Goal: Task Accomplishment & Management: Use online tool/utility

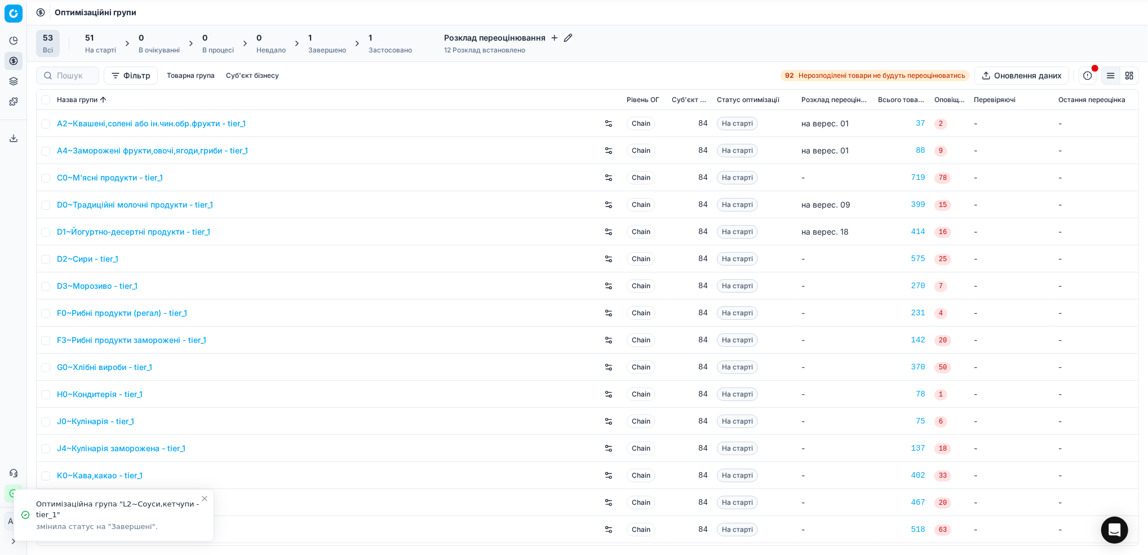
click at [206, 499] on icon "Close toast" at bounding box center [204, 498] width 9 height 9
click at [320, 48] on div "Завершено" at bounding box center [327, 50] width 38 height 9
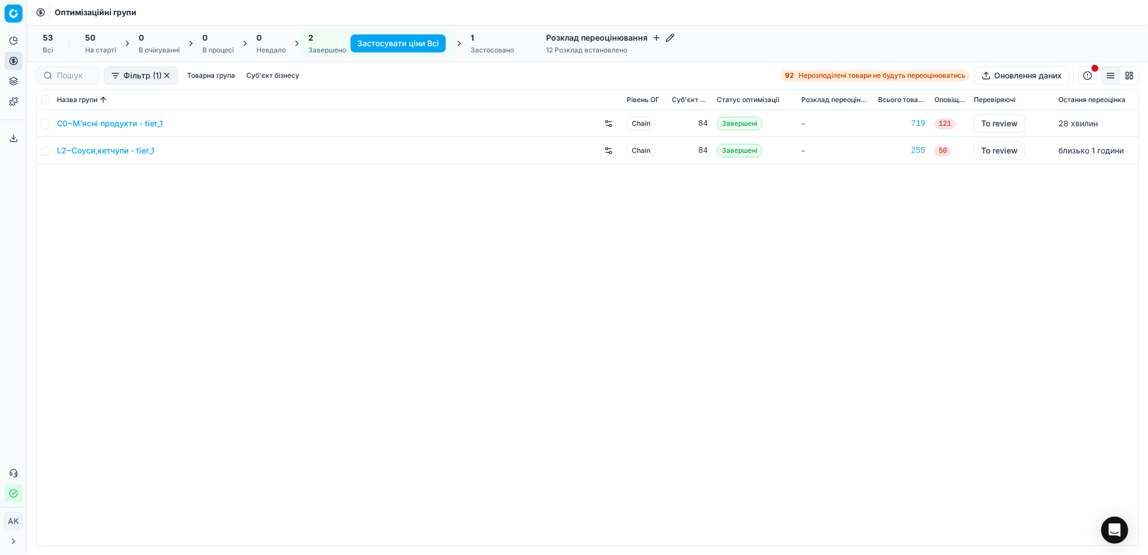
click at [93, 151] on link "L2~Соуси,кетчупи - tier_1" at bounding box center [106, 150] width 98 height 11
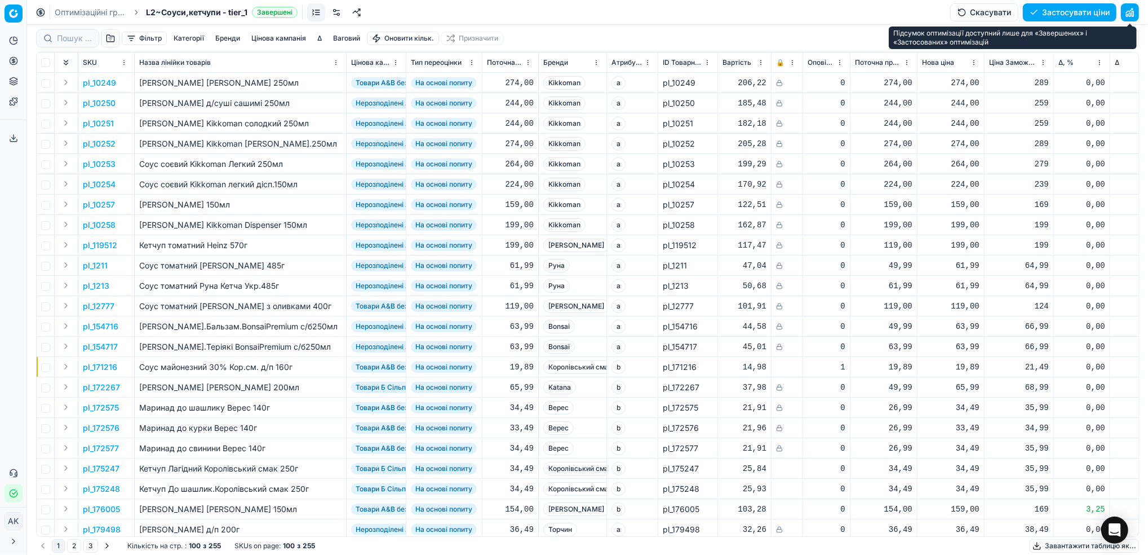
click at [1133, 11] on button "button" at bounding box center [1130, 12] width 18 height 18
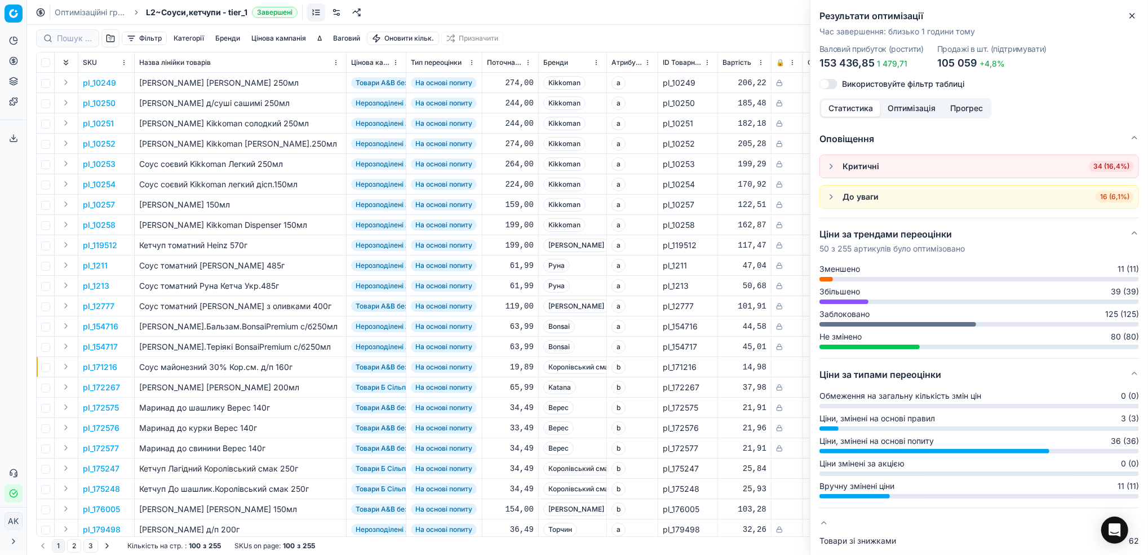
click at [908, 110] on button "Оптимізація" at bounding box center [912, 108] width 63 height 16
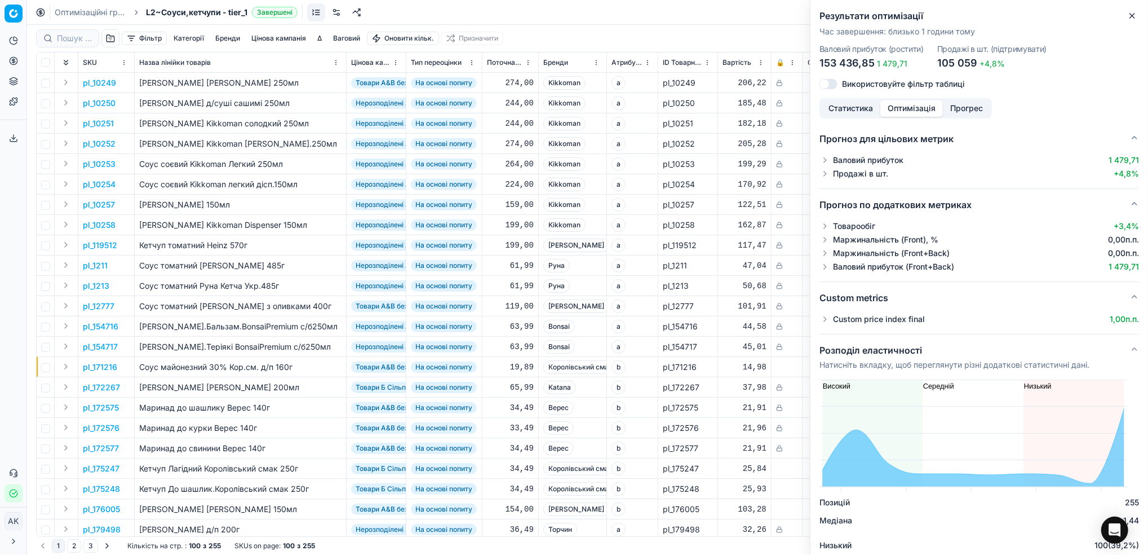
click at [826, 321] on button "button" at bounding box center [825, 318] width 11 height 11
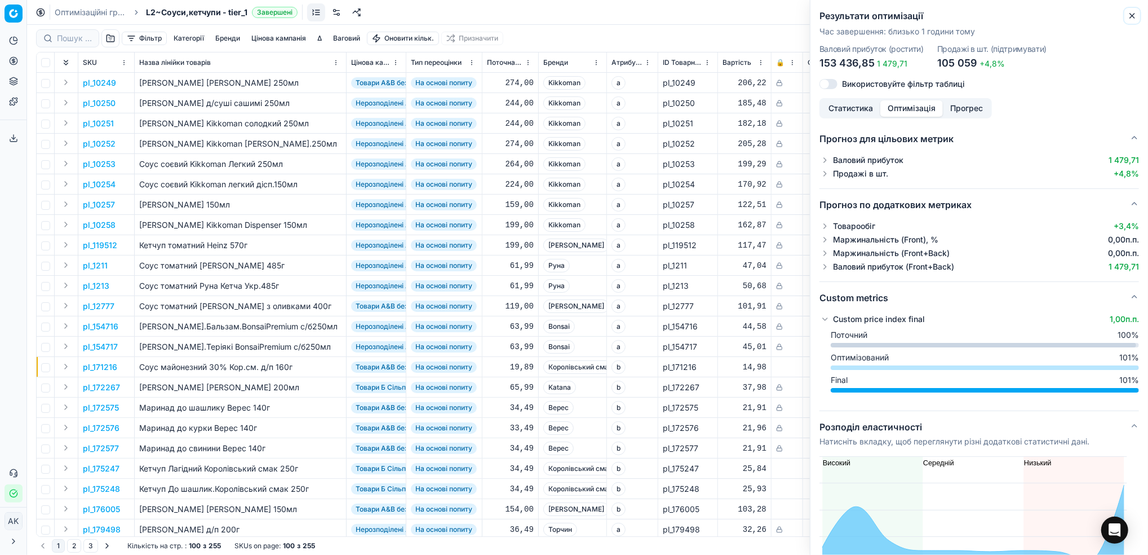
click at [1131, 18] on icon "button" at bounding box center [1132, 15] width 9 height 9
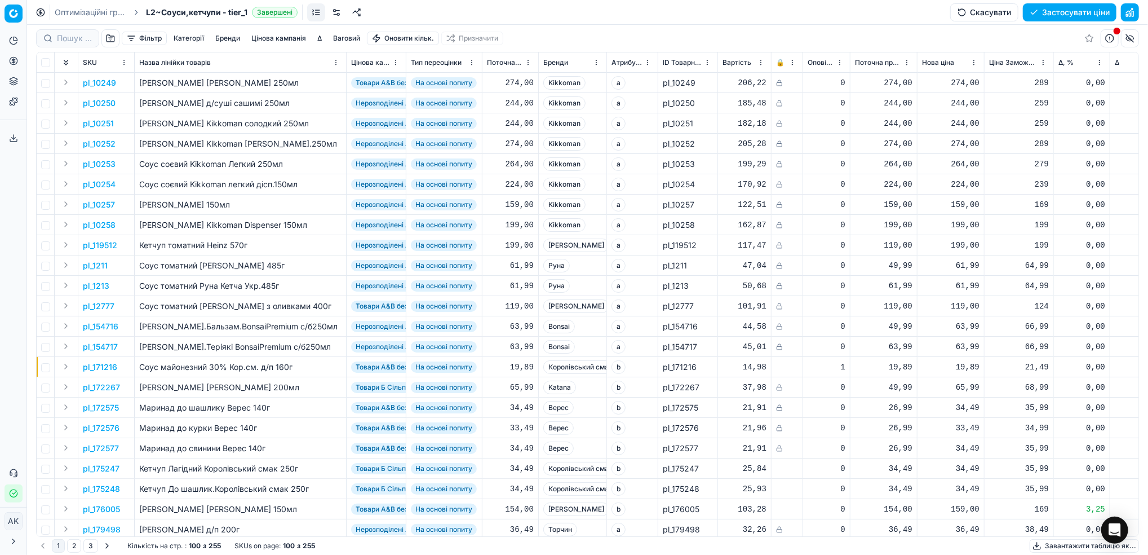
click at [1053, 16] on button "Застосувати ціни" at bounding box center [1070, 12] width 94 height 18
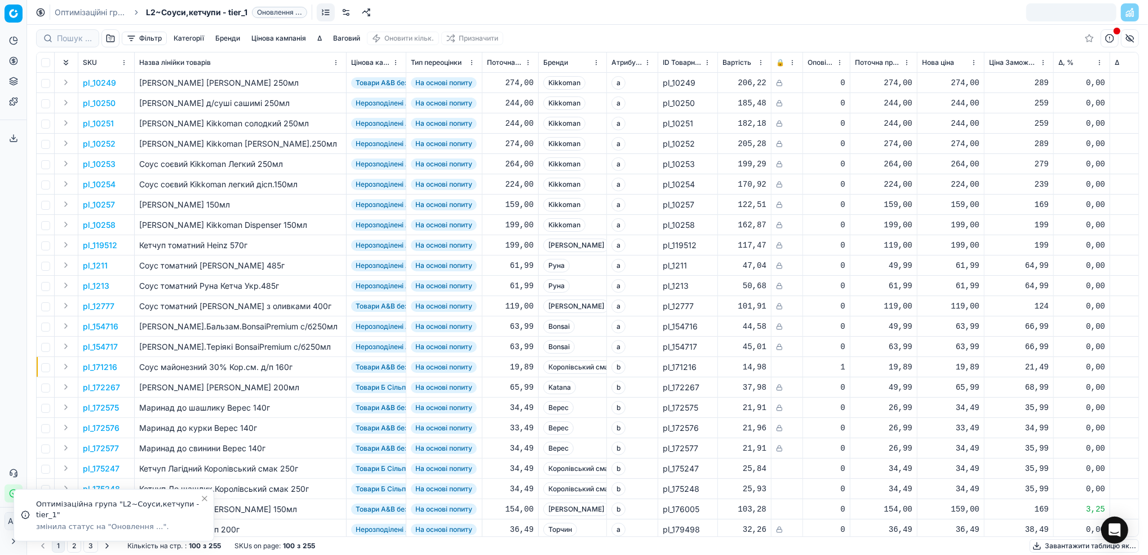
click at [204, 498] on icon "Close toast" at bounding box center [204, 498] width 9 height 9
click at [76, 14] on link "Оптимізаційні групи" at bounding box center [91, 12] width 72 height 11
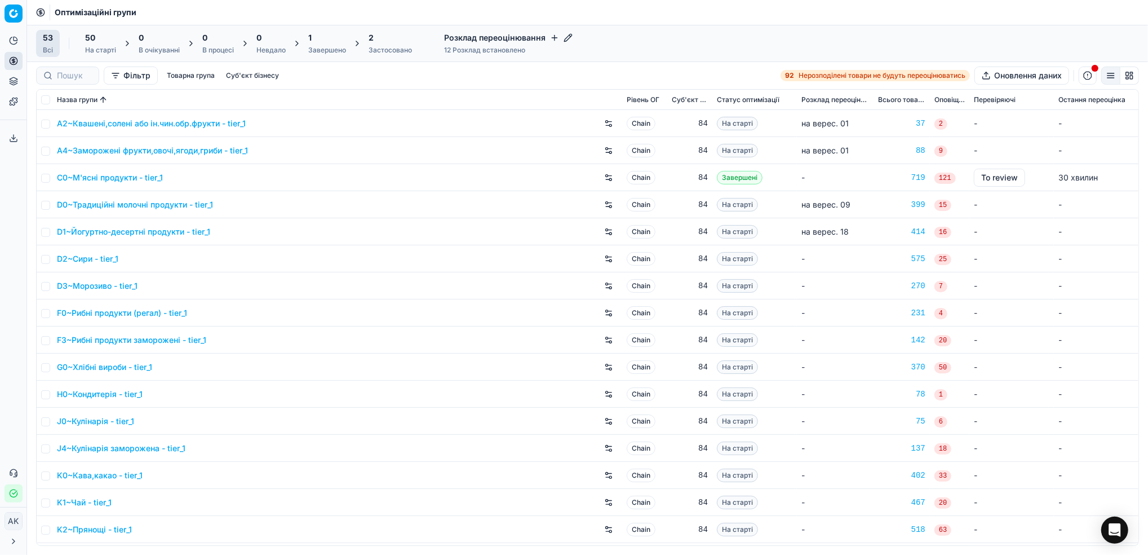
click at [389, 39] on div "2" at bounding box center [390, 37] width 43 height 11
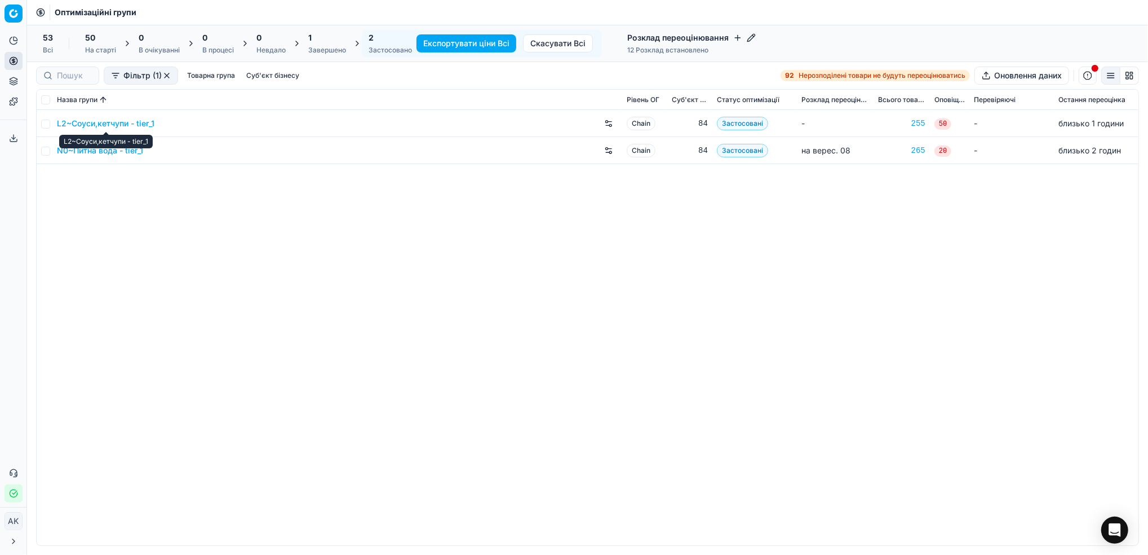
click at [90, 126] on link "L2~Соуси,кетчупи - tier_1" at bounding box center [106, 123] width 98 height 11
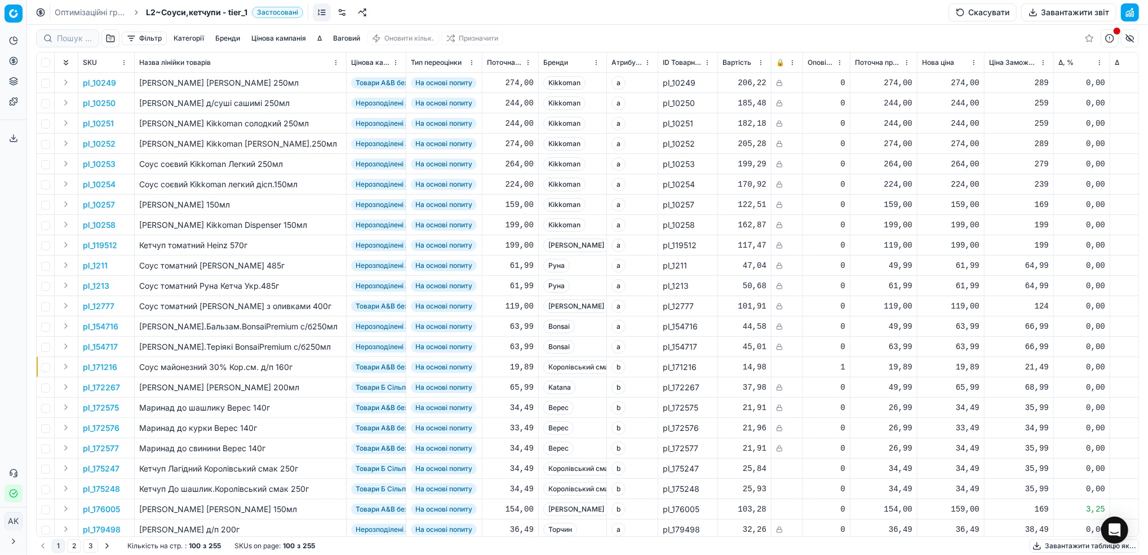
click at [1044, 11] on button "Завантажити звіт" at bounding box center [1068, 12] width 95 height 18
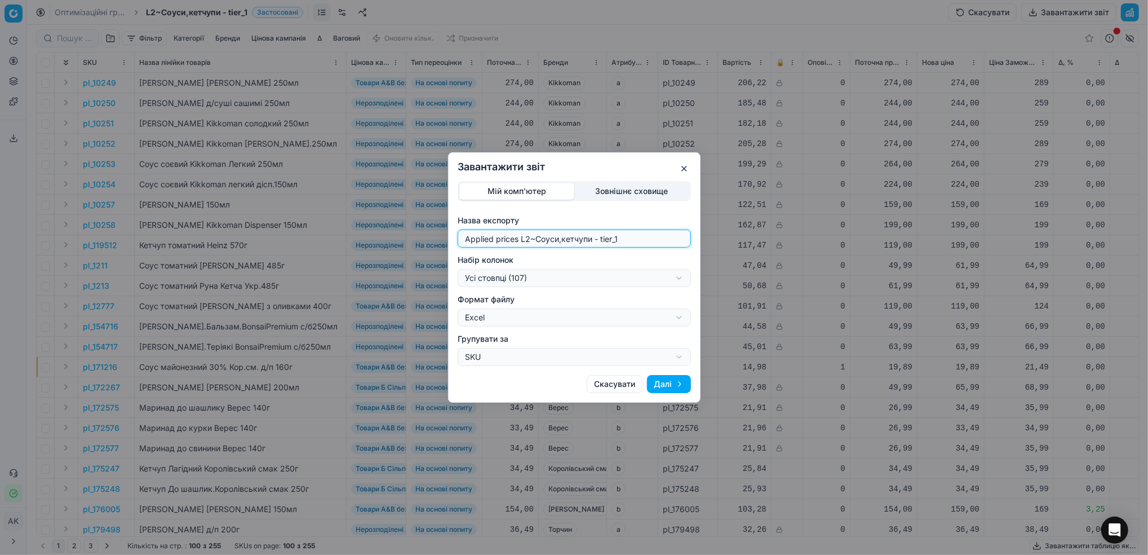
drag, startPoint x: 528, startPoint y: 237, endPoint x: 435, endPoint y: 238, distance: 93.6
click at [435, 238] on div "Завантажити звіт Мій комп'ютер Зовнішнє сховище Назва експорту Applied prices L…" at bounding box center [574, 277] width 1148 height 555
type input "20250908~Соуси,кетчупи - tier_1"
click at [662, 285] on div "Завантажити звіт Мій комп'ютер Зовнішнє сховище Назва експорту 20250908~Соуси,к…" at bounding box center [574, 277] width 1148 height 555
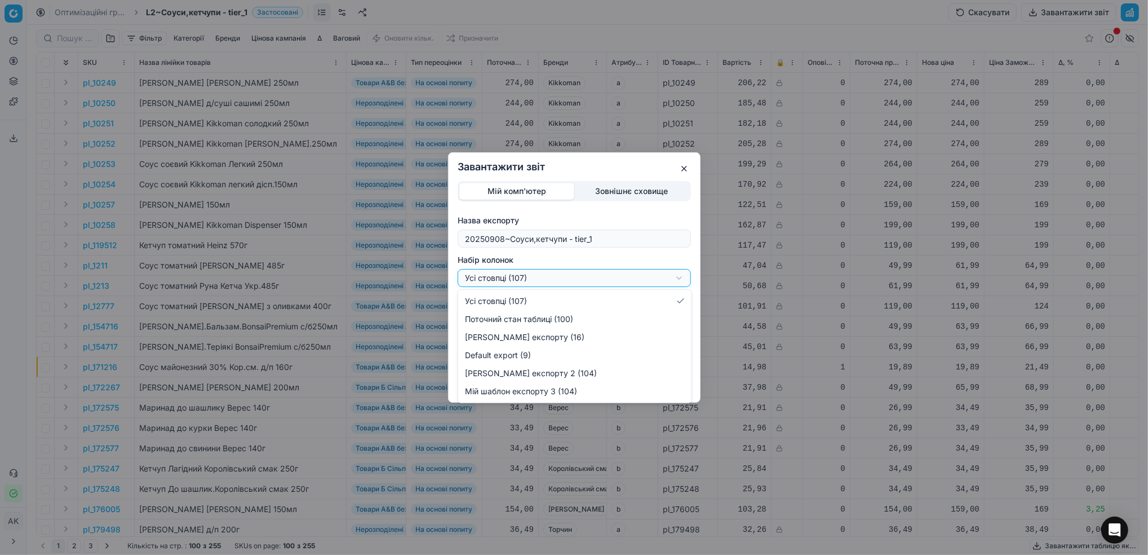
select select "custom"
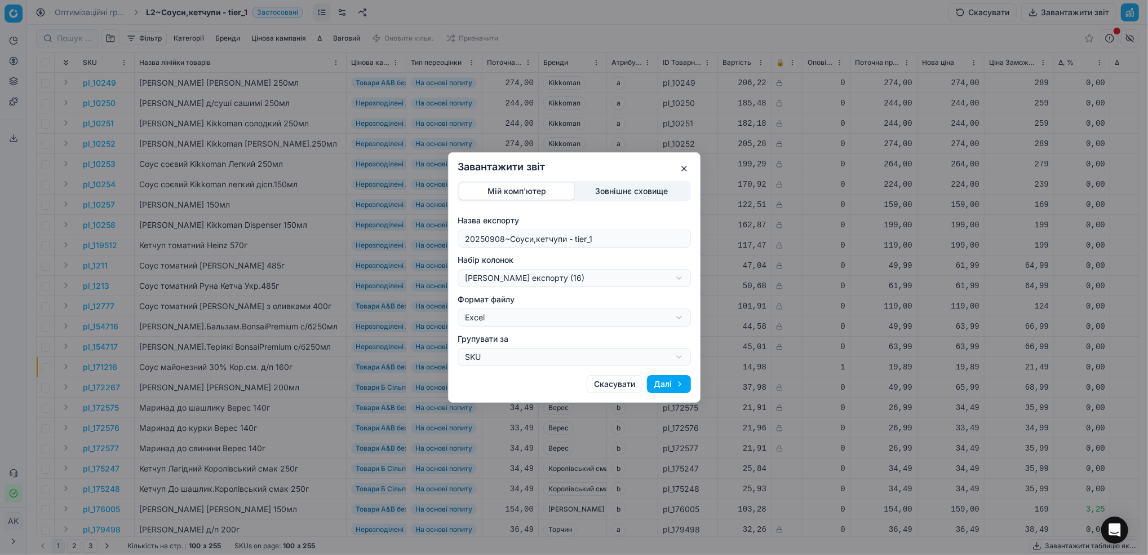
click at [670, 387] on button "Далі" at bounding box center [669, 384] width 44 height 18
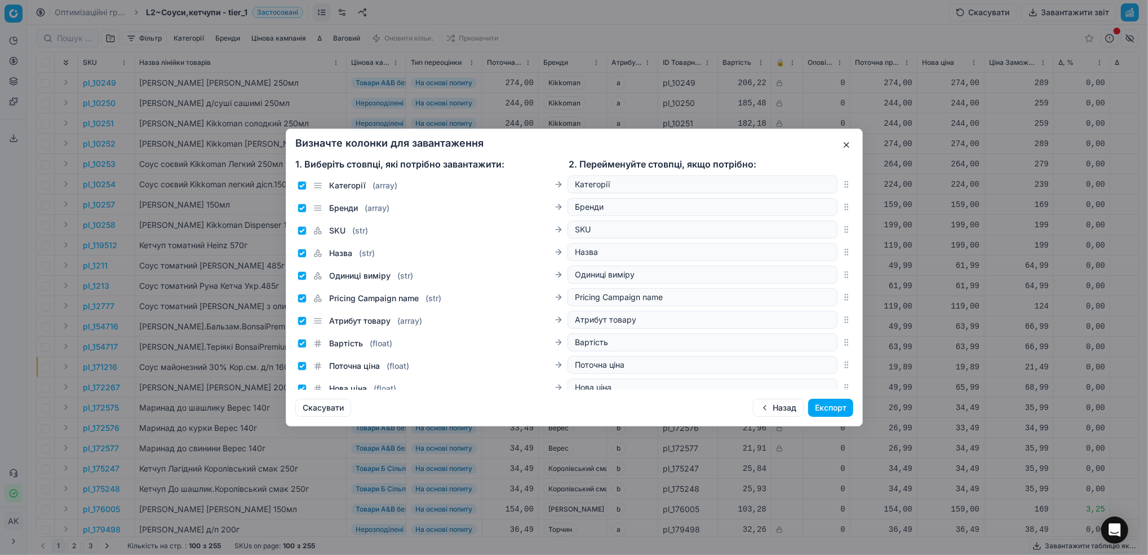
click at [822, 406] on button "Експорт" at bounding box center [830, 408] width 45 height 18
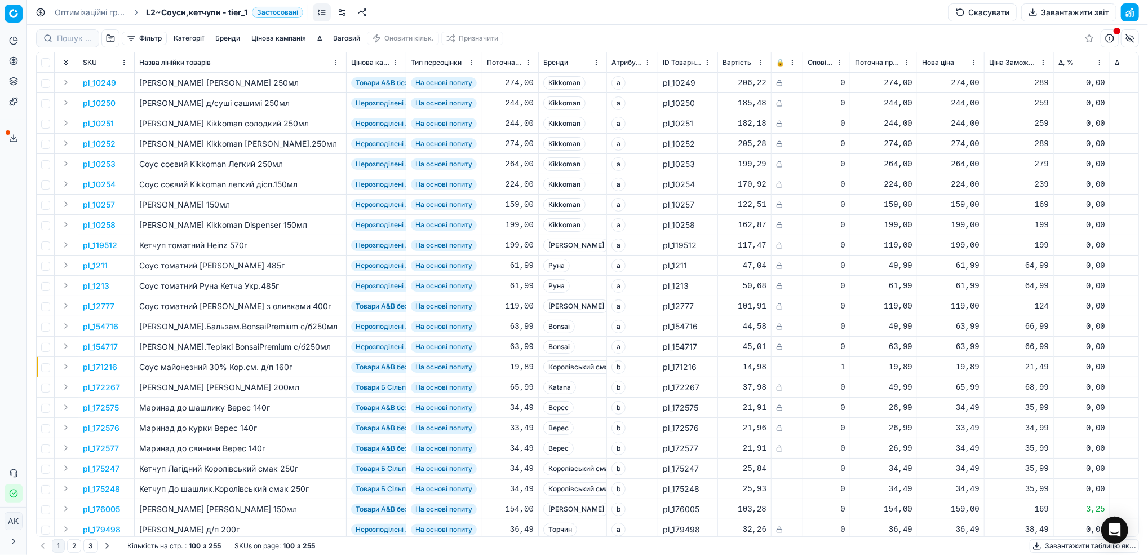
click at [14, 140] on icon at bounding box center [13, 138] width 9 height 9
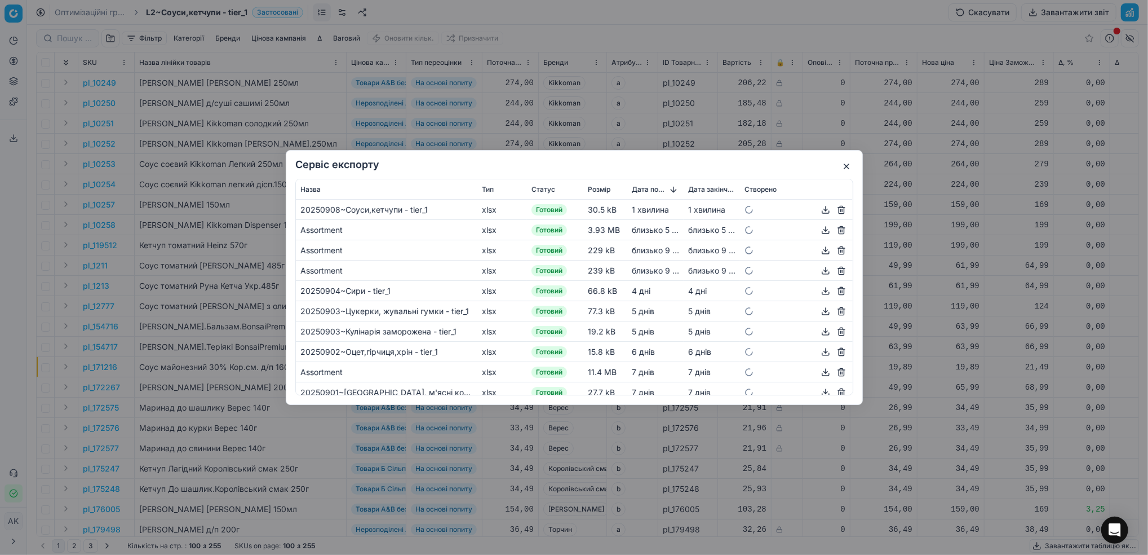
click at [819, 211] on button "button" at bounding box center [826, 210] width 14 height 14
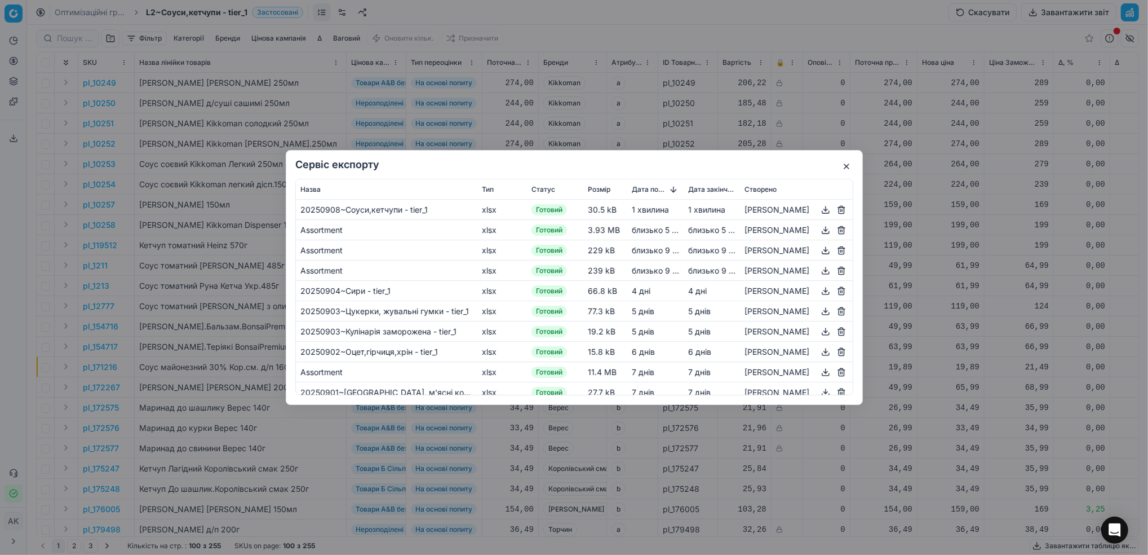
click at [561, 32] on div "Сервіс експорту Назва Тип Статус Розмір Дата початку Дата закінчення Створено 2…" at bounding box center [574, 277] width 1148 height 555
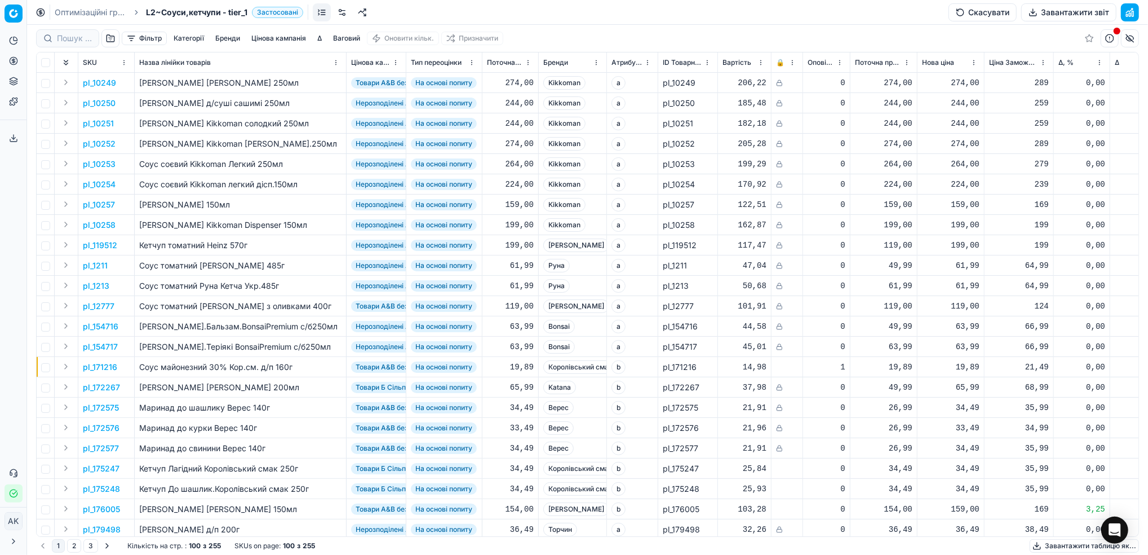
click at [84, 15] on link "Оптимізаційні групи" at bounding box center [91, 12] width 72 height 11
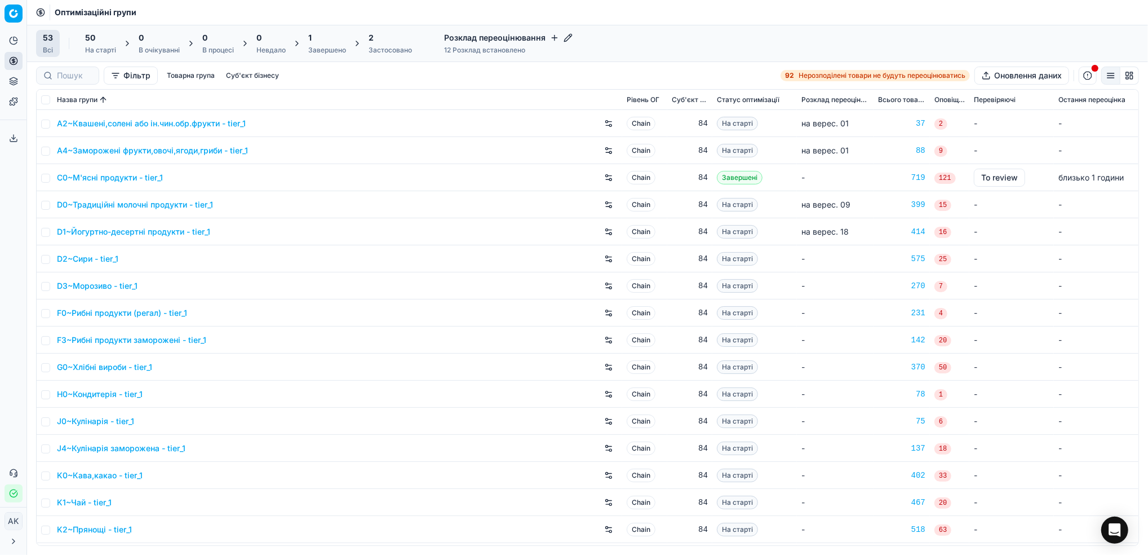
click at [326, 46] on div "Завершено" at bounding box center [327, 50] width 38 height 9
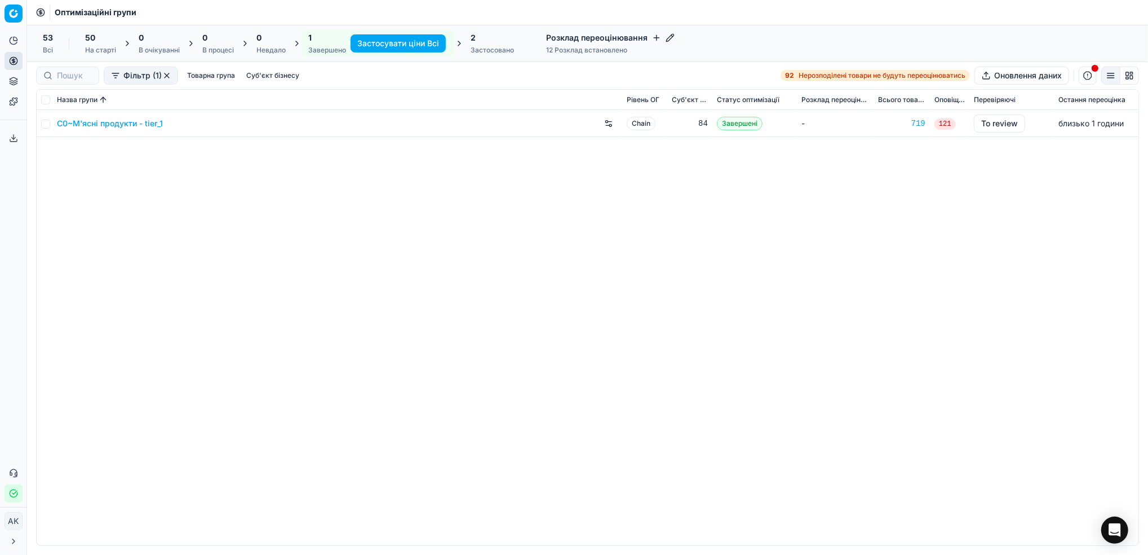
click at [494, 50] on div "Застосовано" at bounding box center [492, 50] width 43 height 9
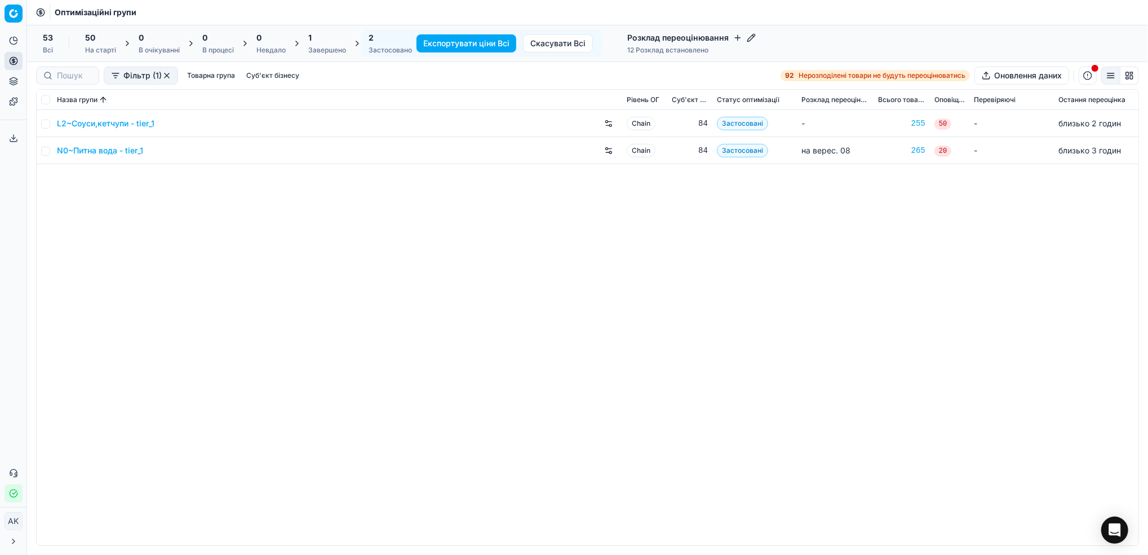
click at [374, 48] on div "Застосовано" at bounding box center [390, 50] width 43 height 9
click at [82, 125] on link "L2~Соуси,кетчупи - tier_1" at bounding box center [106, 123] width 98 height 11
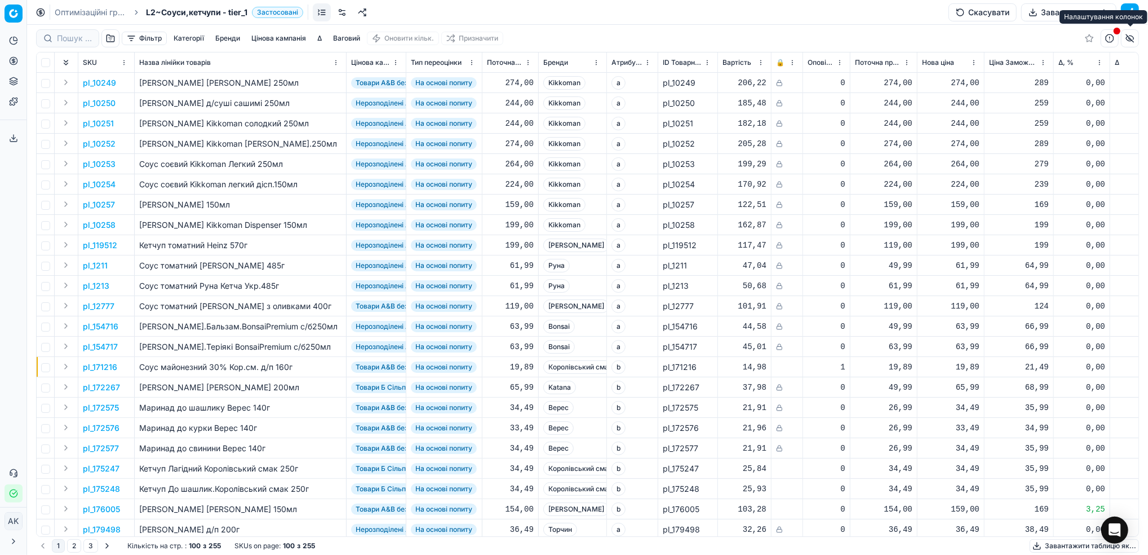
click at [1131, 41] on button "button" at bounding box center [1130, 38] width 18 height 18
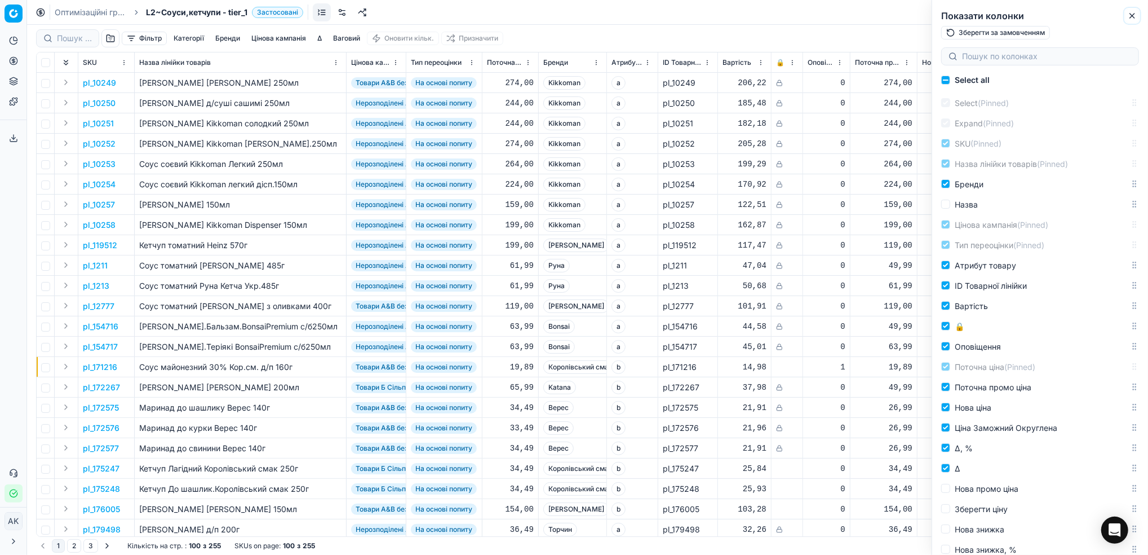
click at [1133, 18] on icon "button" at bounding box center [1132, 15] width 9 height 9
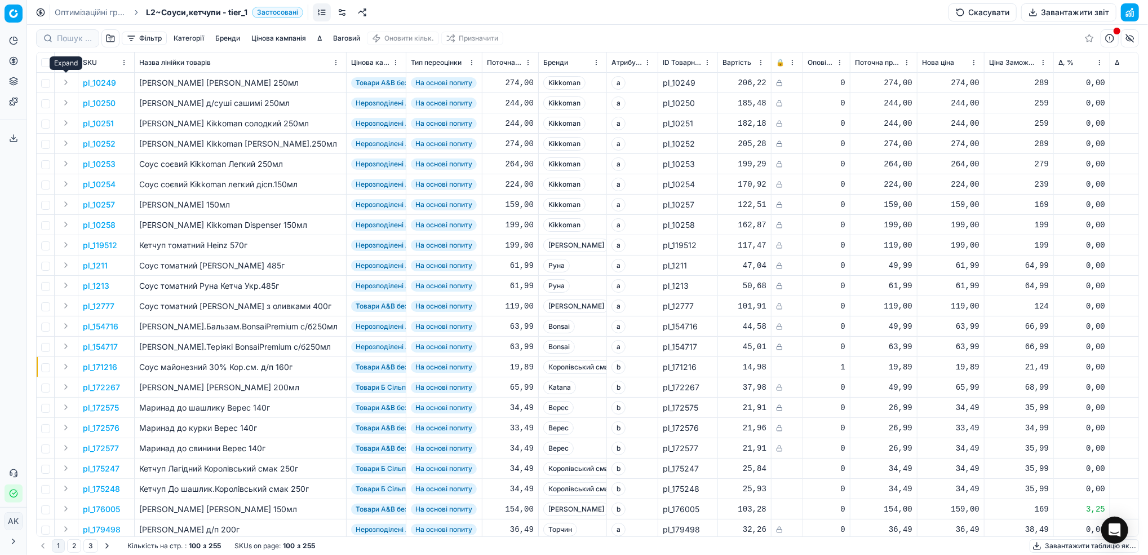
click at [65, 82] on button "Expand" at bounding box center [66, 83] width 14 height 14
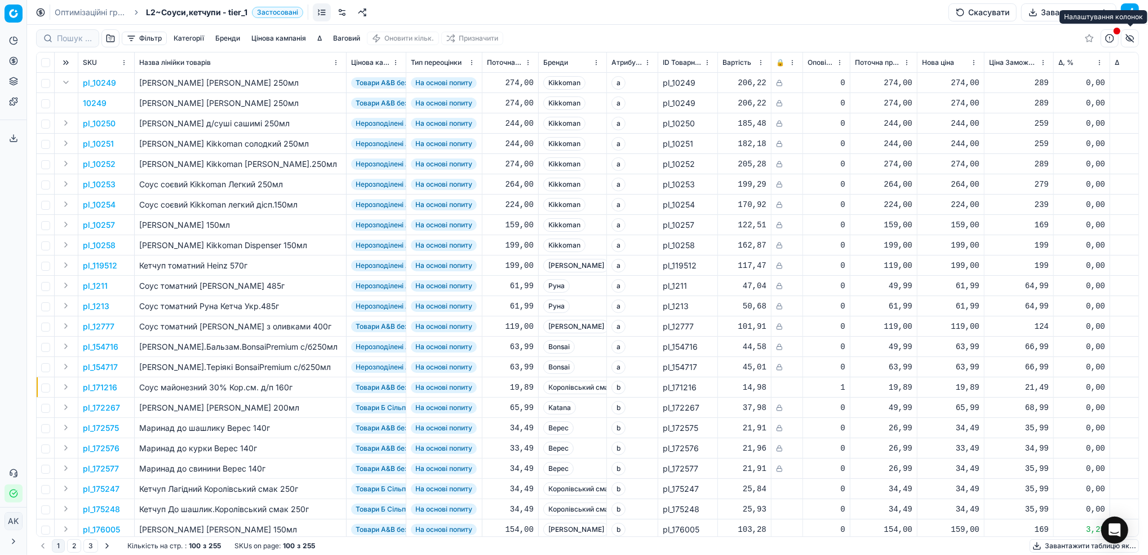
click at [1130, 38] on button "button" at bounding box center [1130, 38] width 18 height 18
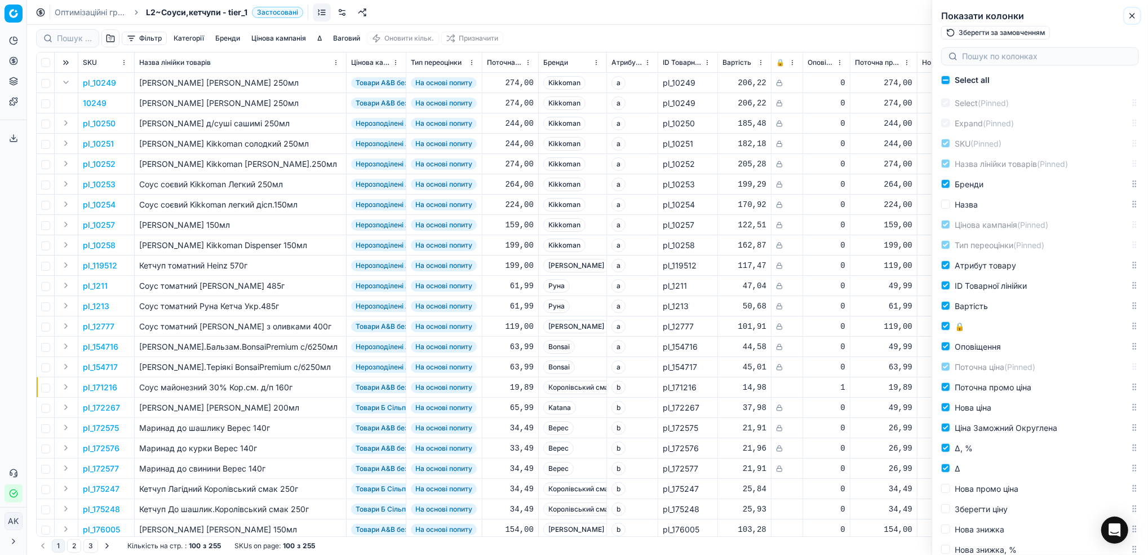
click at [1128, 14] on button "Close" at bounding box center [1133, 16] width 14 height 14
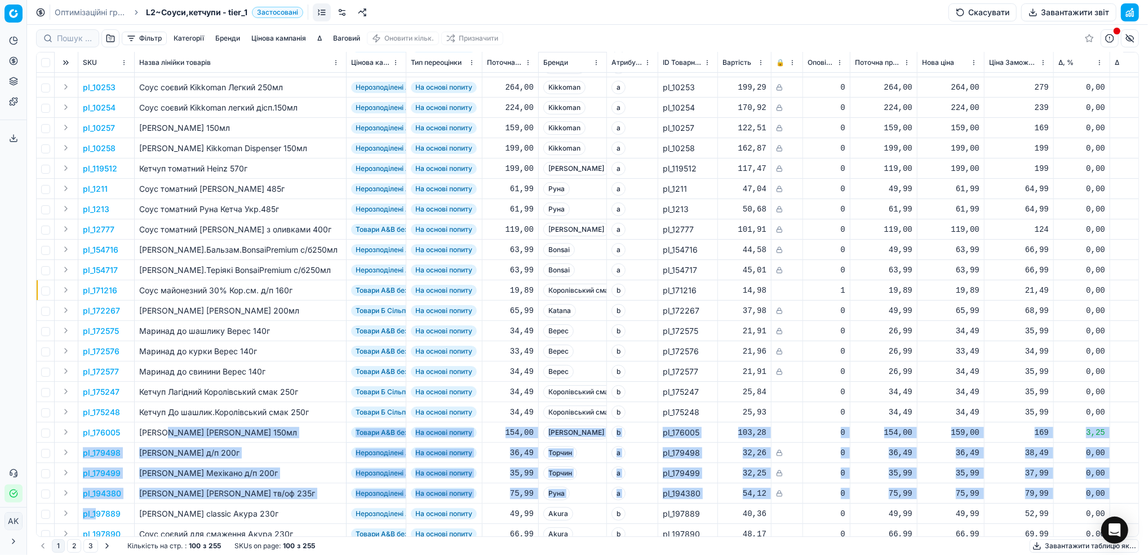
drag, startPoint x: 144, startPoint y: 524, endPoint x: 98, endPoint y: 523, distance: 46.8
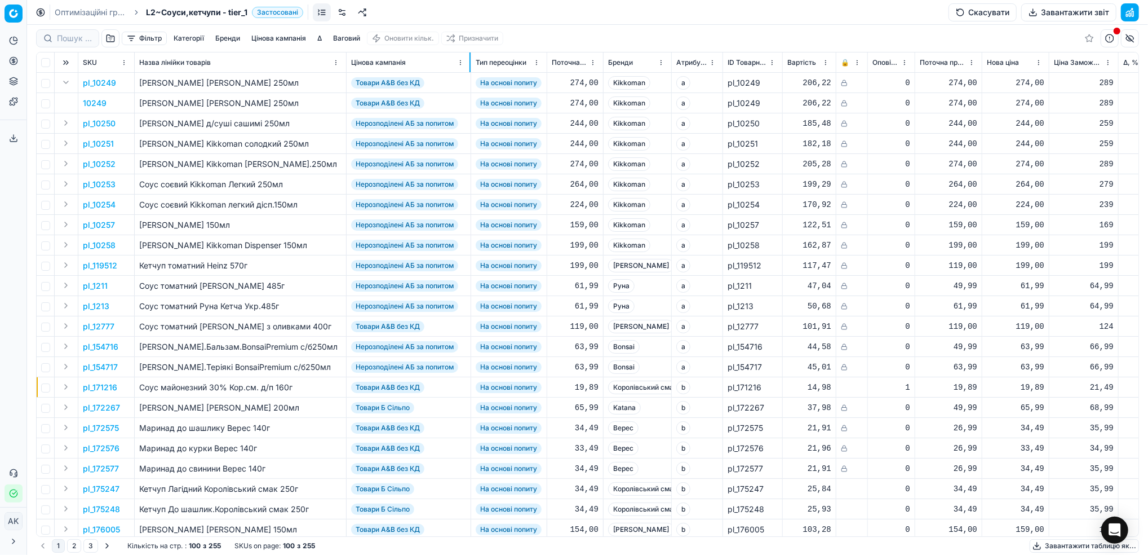
drag, startPoint x: 404, startPoint y: 59, endPoint x: 469, endPoint y: 60, distance: 64.8
click at [470, 60] on div at bounding box center [470, 62] width 1 height 20
click at [1134, 41] on button "button" at bounding box center [1130, 38] width 18 height 18
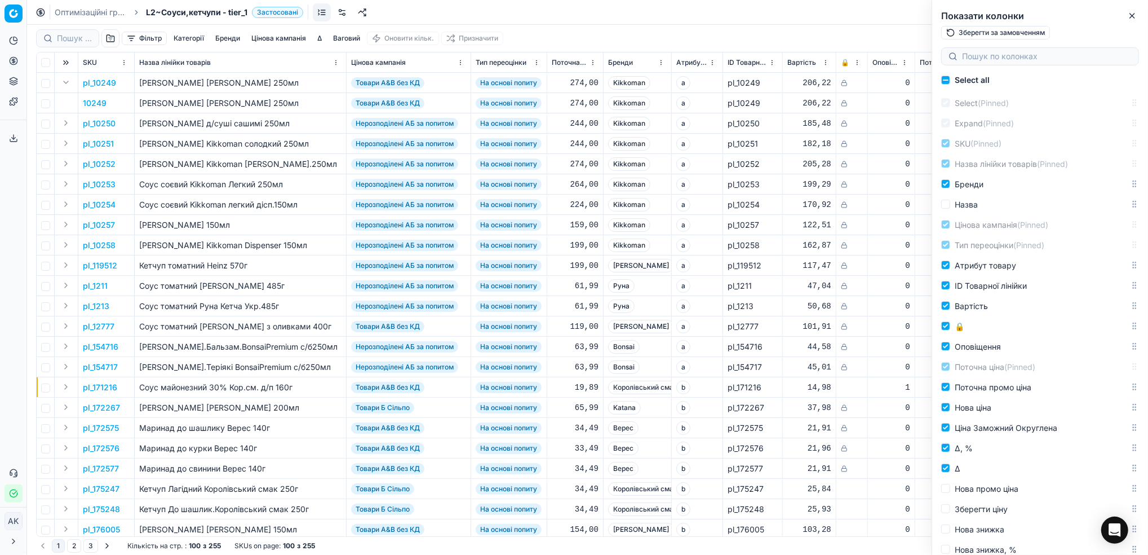
click at [1140, 17] on div "Показати колонки Зберегти за замовченням" at bounding box center [1040, 22] width 216 height 45
click at [1130, 20] on button "Close" at bounding box center [1133, 16] width 14 height 14
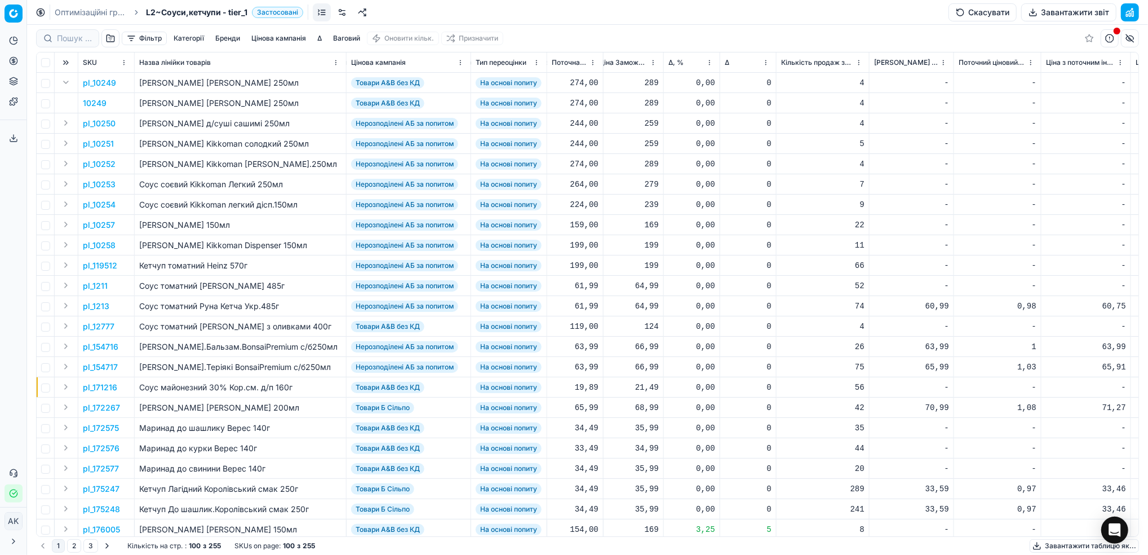
scroll to position [0, 474]
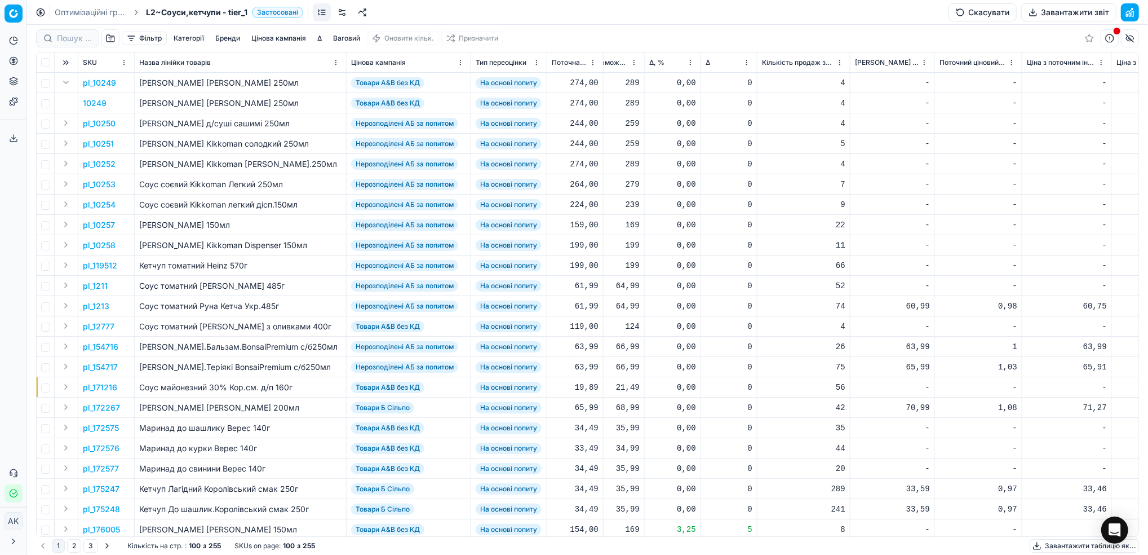
click at [1133, 42] on button "button" at bounding box center [1130, 38] width 18 height 18
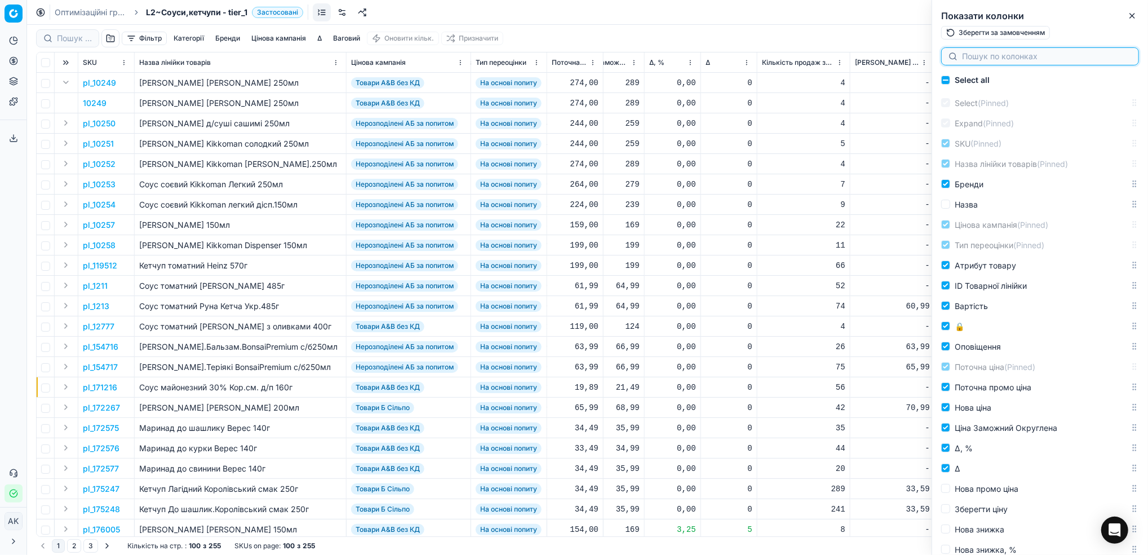
click at [1028, 56] on input at bounding box center [1047, 56] width 170 height 11
type input "С"
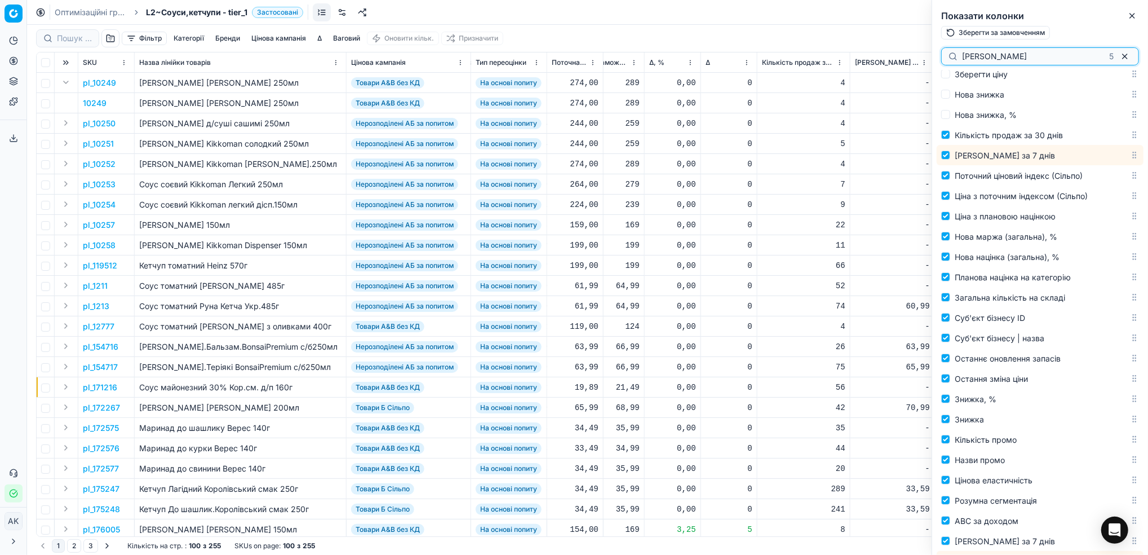
scroll to position [284, 0]
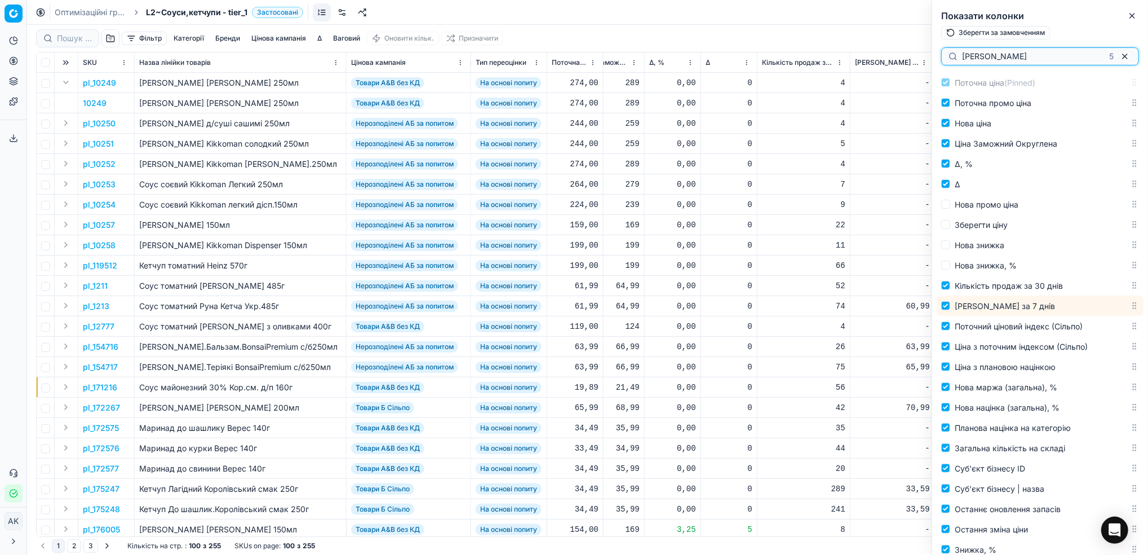
type input "Ціна Сі"
click at [1132, 20] on icon "button" at bounding box center [1132, 15] width 9 height 9
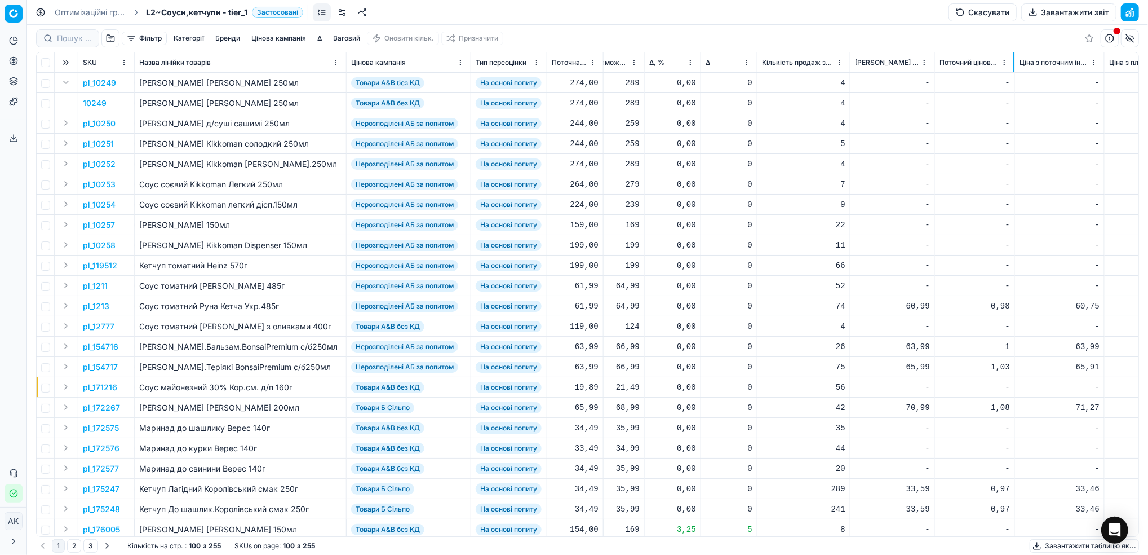
drag, startPoint x: 1021, startPoint y: 61, endPoint x: 1014, endPoint y: 67, distance: 8.9
click at [1014, 67] on div at bounding box center [1014, 62] width 1 height 20
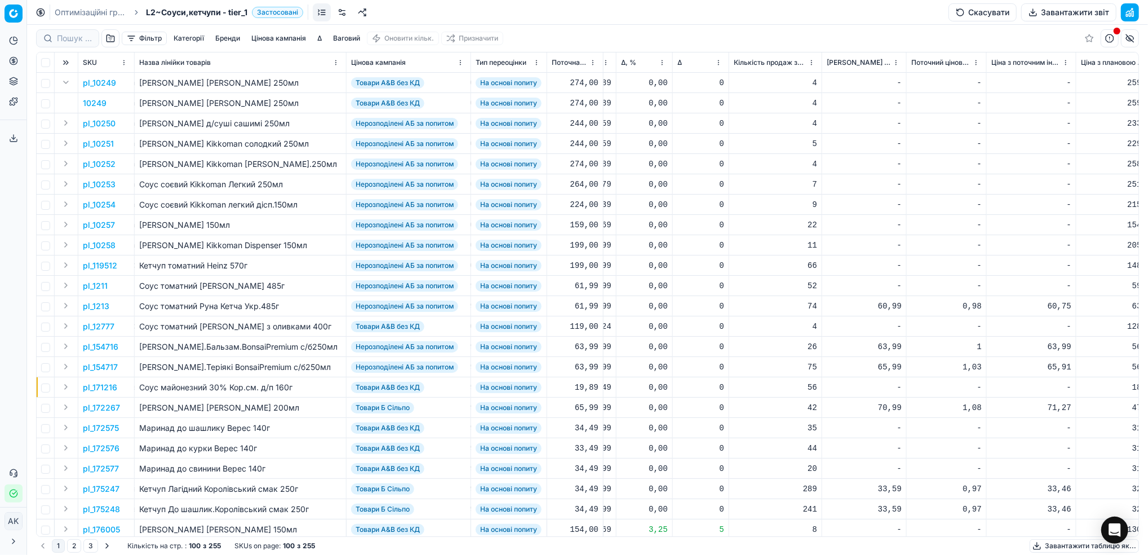
scroll to position [0, 521]
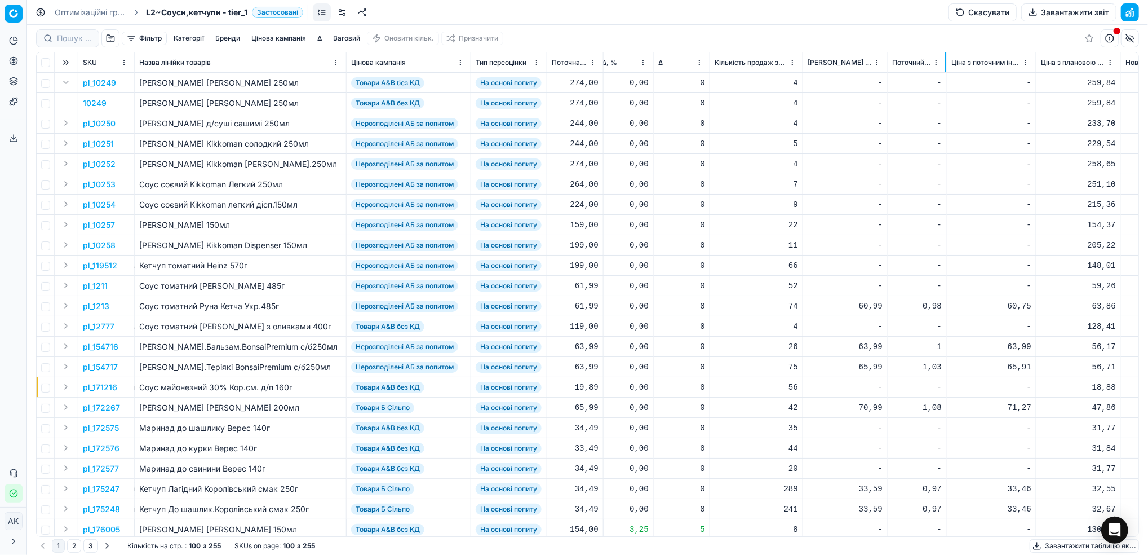
drag, startPoint x: 966, startPoint y: 61, endPoint x: 945, endPoint y: 69, distance: 22.1
click at [945, 69] on div at bounding box center [945, 62] width 1 height 20
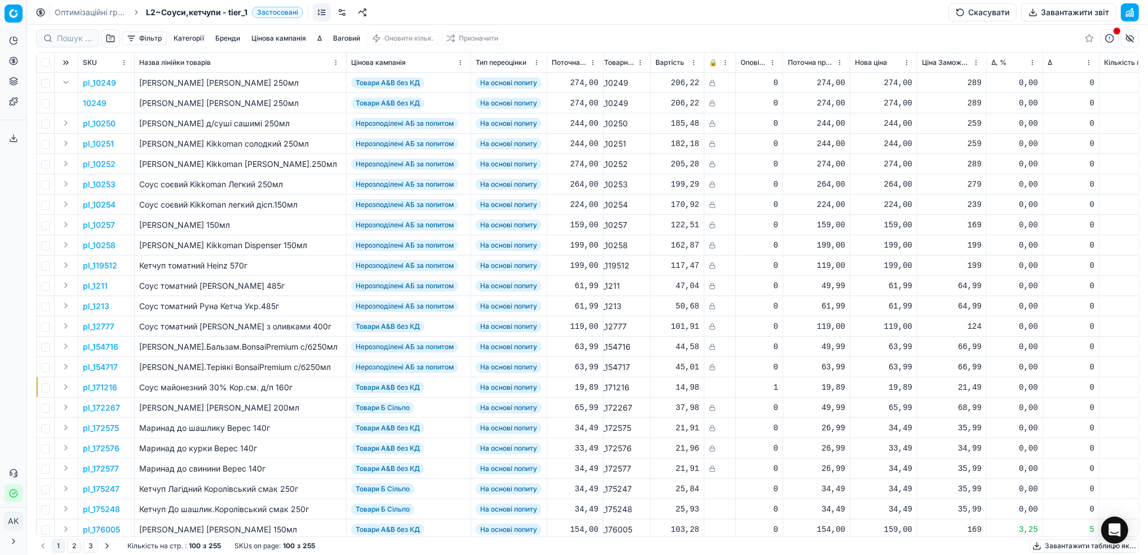
scroll to position [0, 222]
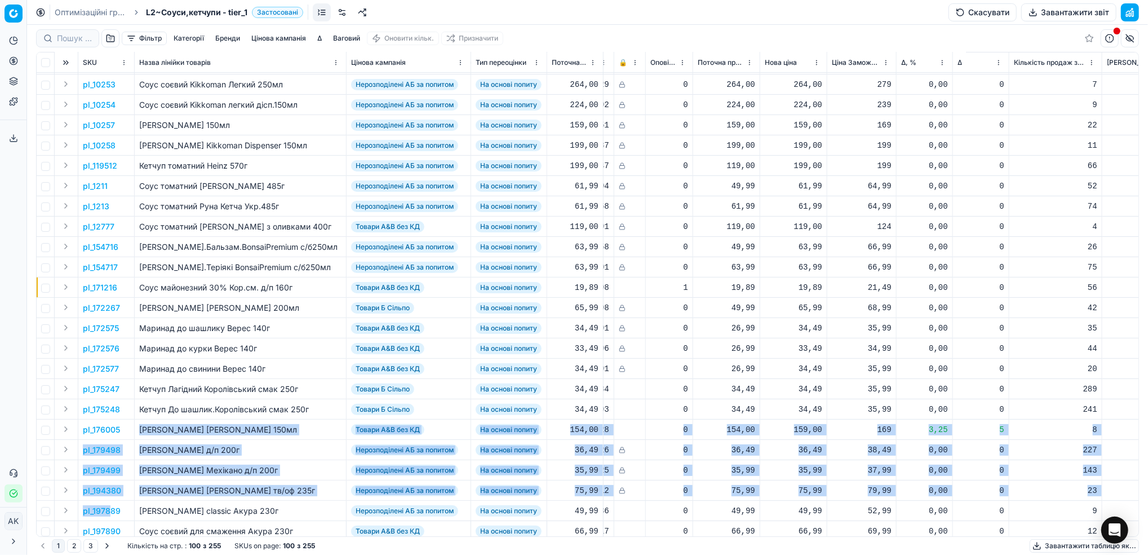
drag, startPoint x: 137, startPoint y: 524, endPoint x: 109, endPoint y: 524, distance: 27.6
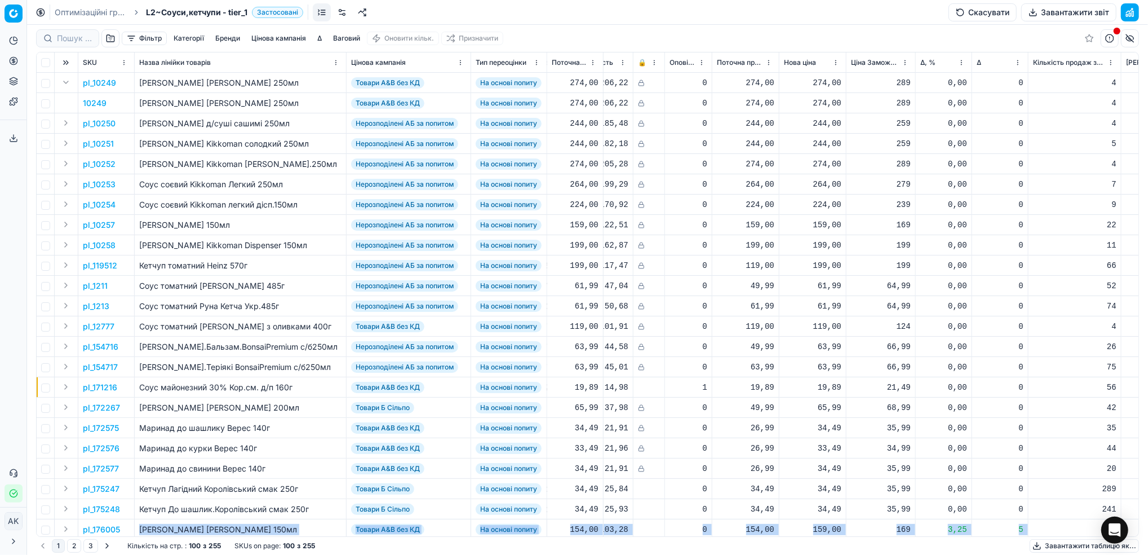
scroll to position [0, 0]
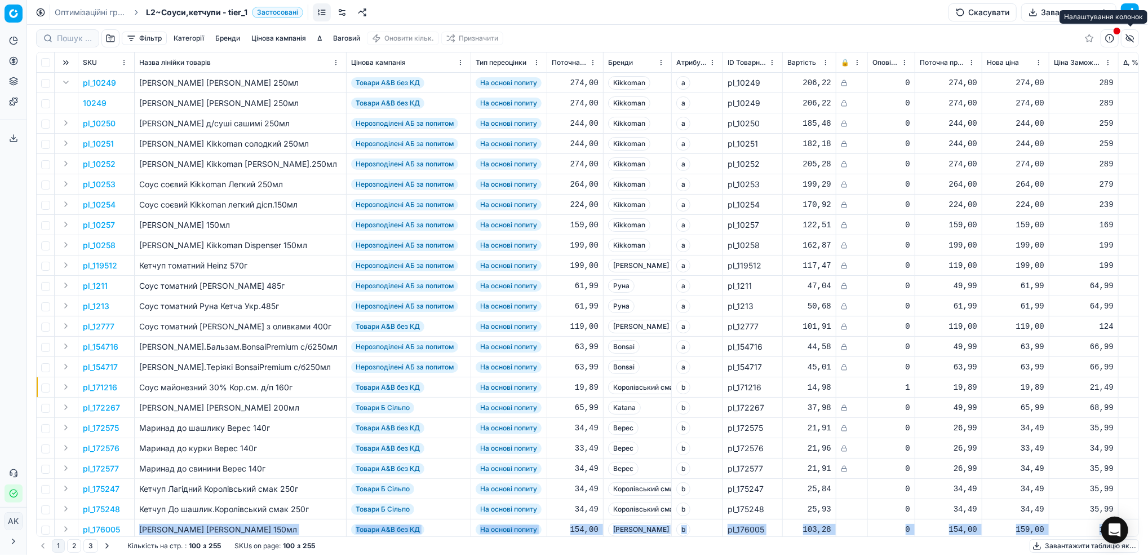
click at [1130, 39] on button "button" at bounding box center [1130, 38] width 18 height 18
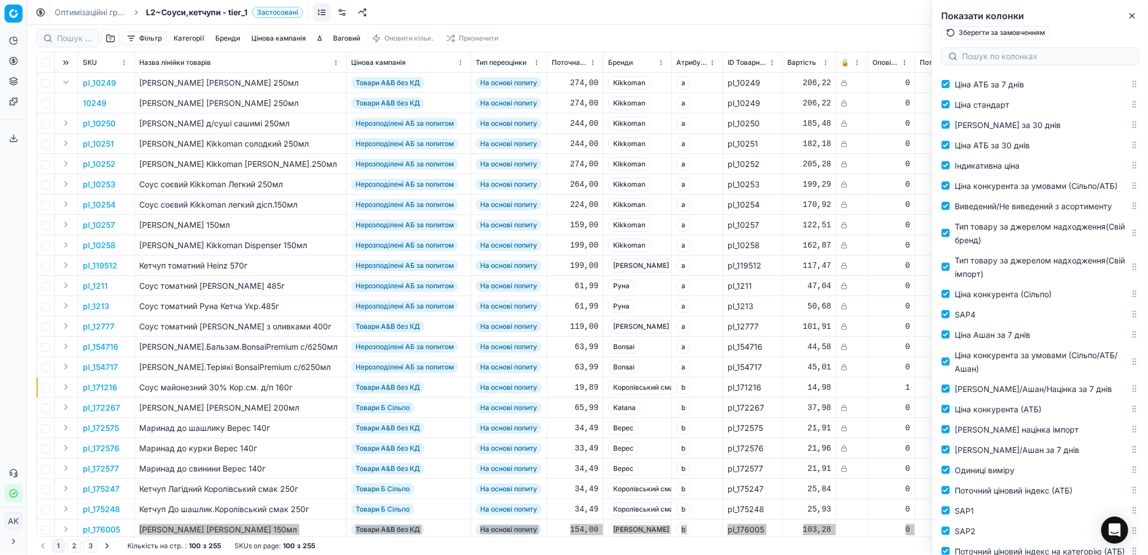
scroll to position [1353, 0]
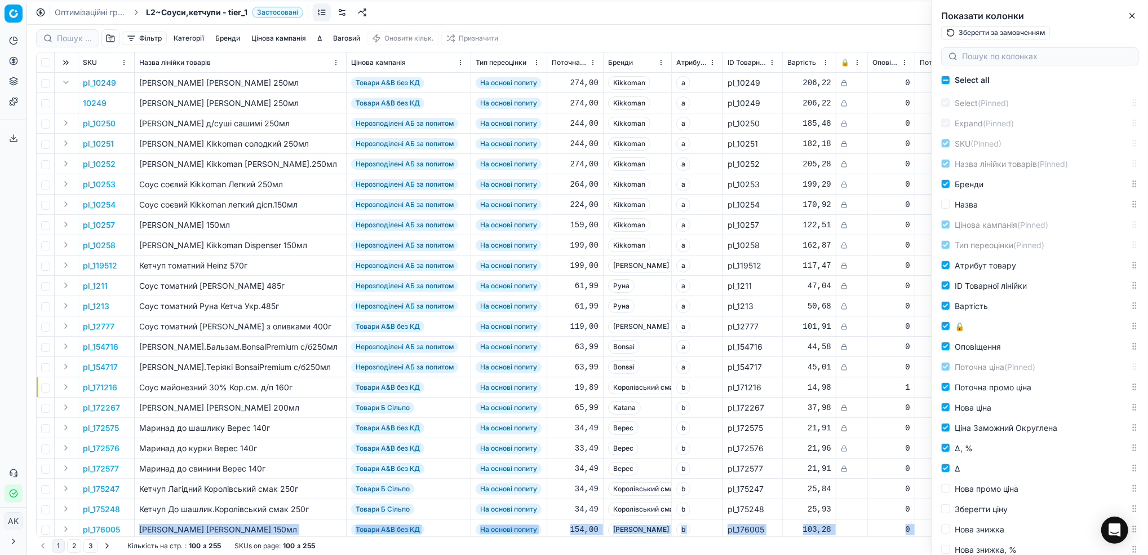
scroll to position [1353, 0]
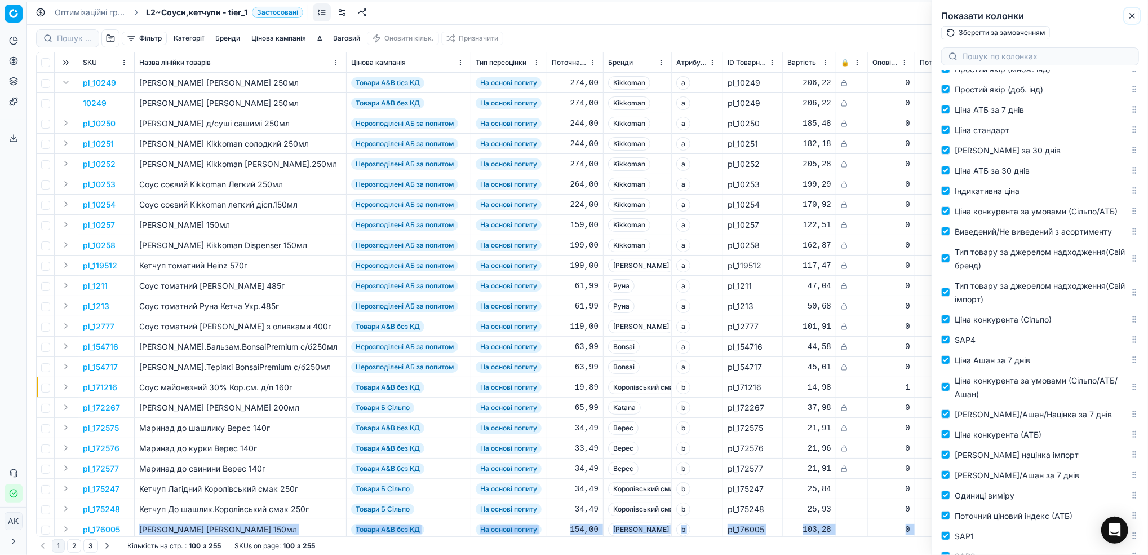
click at [1134, 17] on icon "button" at bounding box center [1132, 15] width 9 height 9
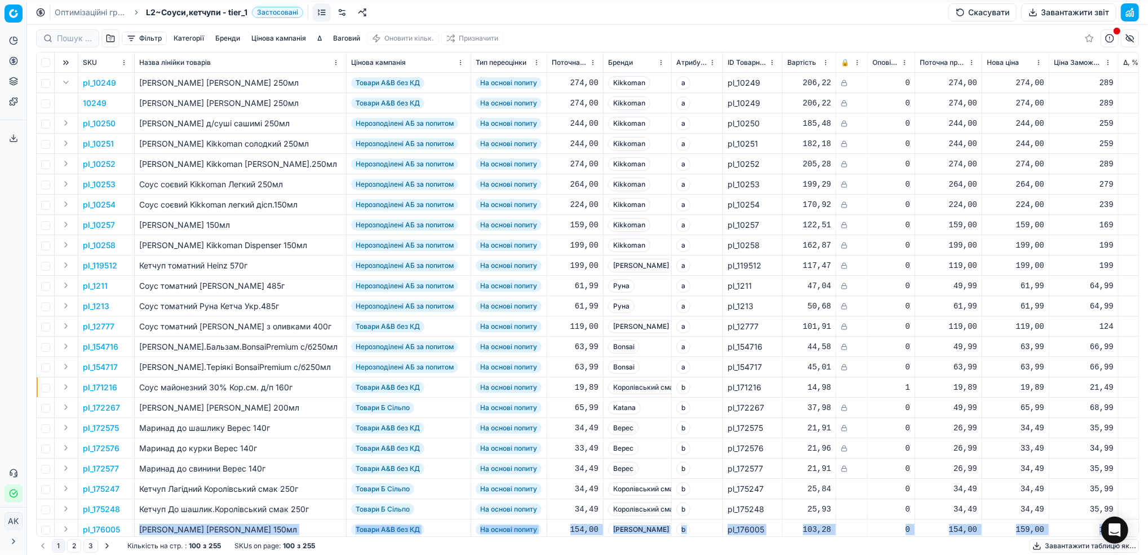
click at [61, 16] on link "Оптимізаційні групи" at bounding box center [91, 12] width 72 height 11
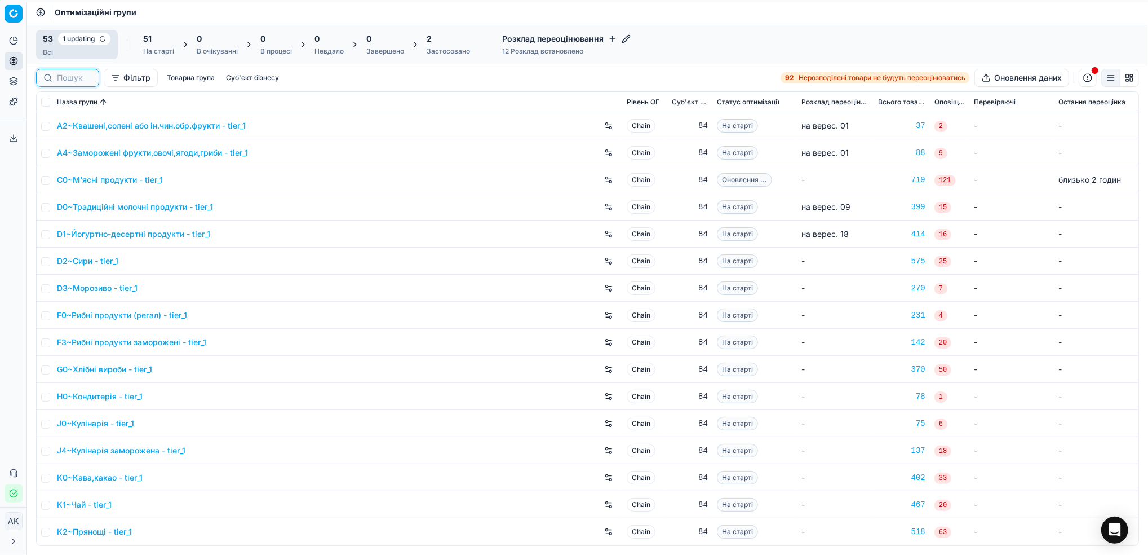
click at [65, 79] on input at bounding box center [74, 77] width 35 height 11
click at [79, 424] on link "J0~Кулінарія - tier_1" at bounding box center [95, 423] width 77 height 11
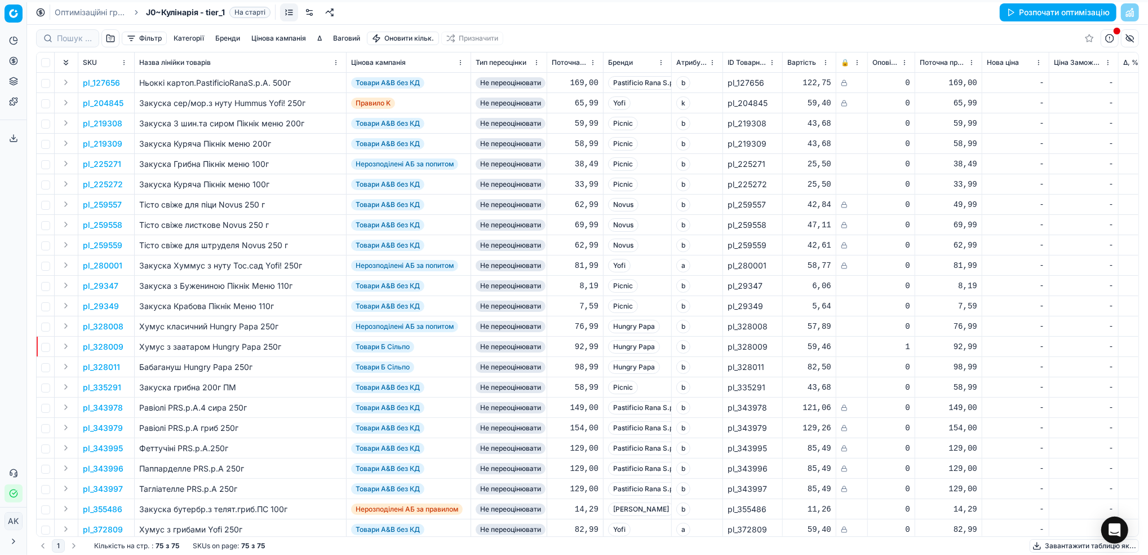
click at [1057, 15] on button "Розпочати оптимізацію" at bounding box center [1058, 12] width 117 height 18
click at [1028, 5] on button "Розпочати оптимізацію" at bounding box center [1058, 12] width 117 height 18
drag, startPoint x: 68, startPoint y: 8, endPoint x: 91, endPoint y: 17, distance: 24.3
click at [68, 8] on link "Оптимізаційні групи" at bounding box center [91, 12] width 72 height 11
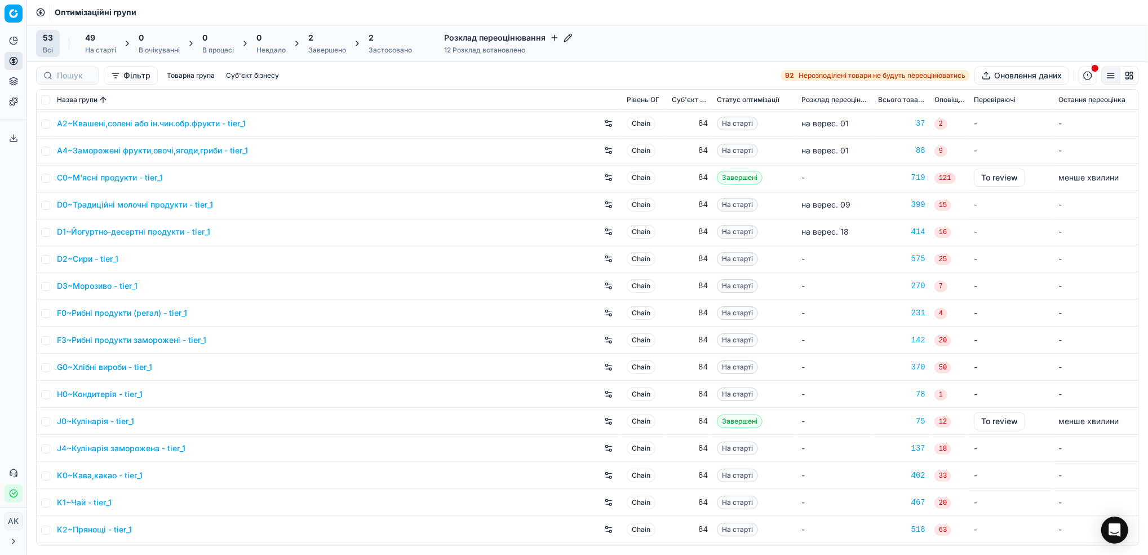
click at [315, 48] on div "Завершено" at bounding box center [327, 50] width 38 height 9
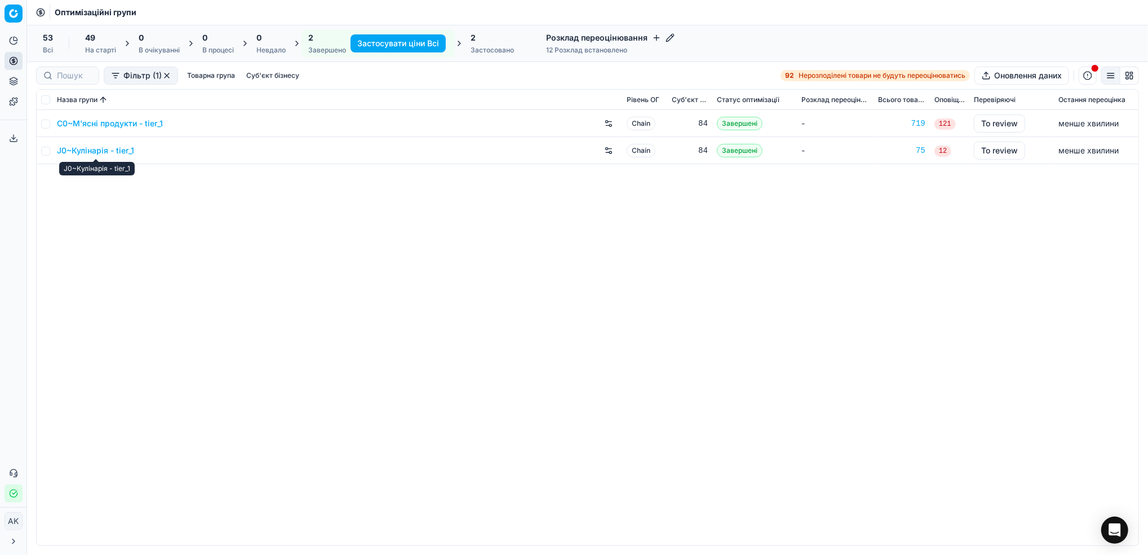
click at [91, 147] on link "J0~Кулінарія - tier_1" at bounding box center [95, 150] width 77 height 11
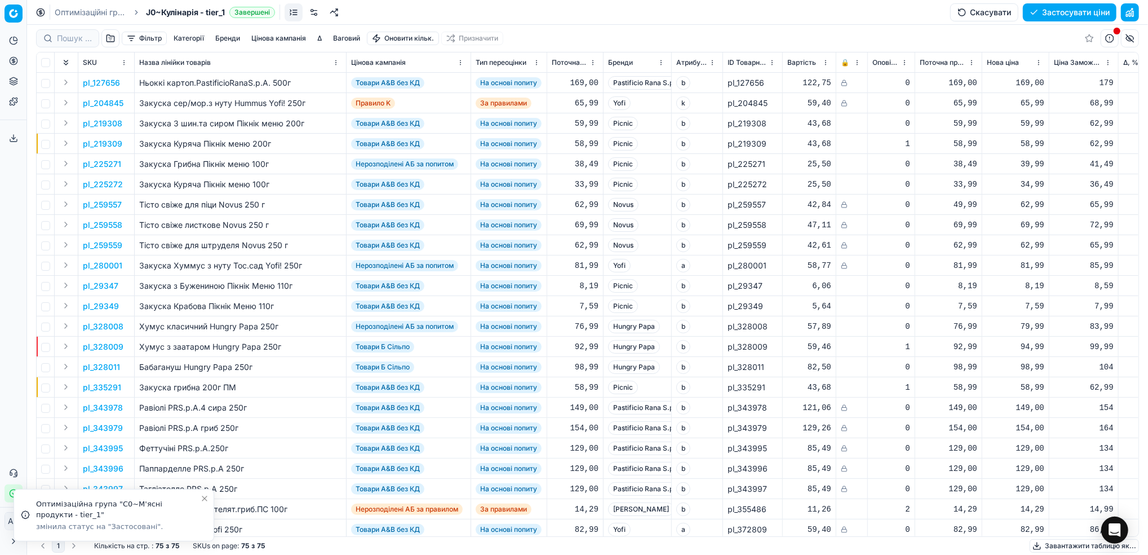
click at [158, 36] on button "Фільтр" at bounding box center [144, 39] width 45 height 14
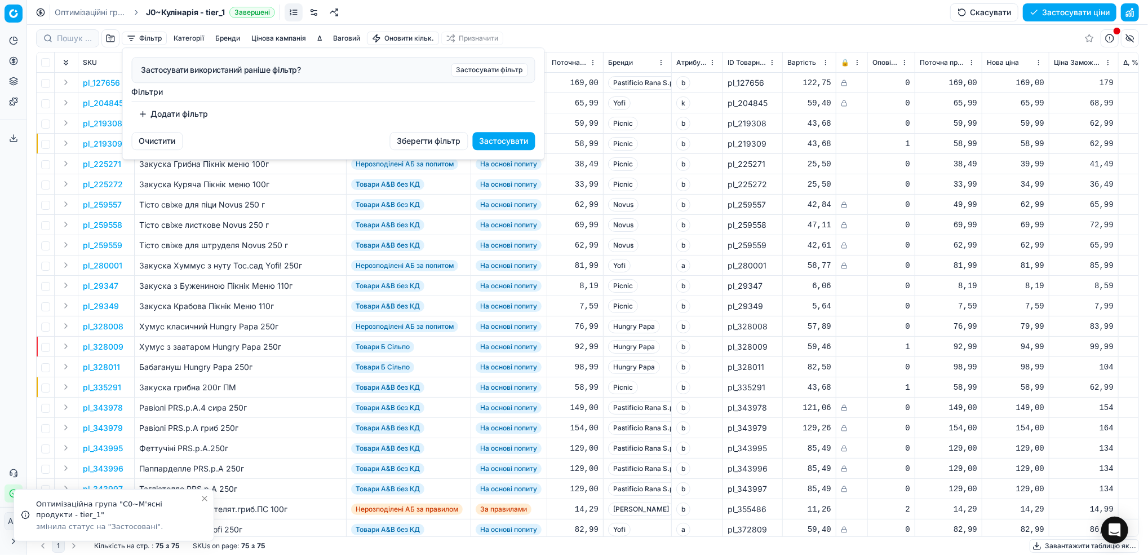
click at [178, 112] on button "Додати фільтр" at bounding box center [173, 114] width 83 height 18
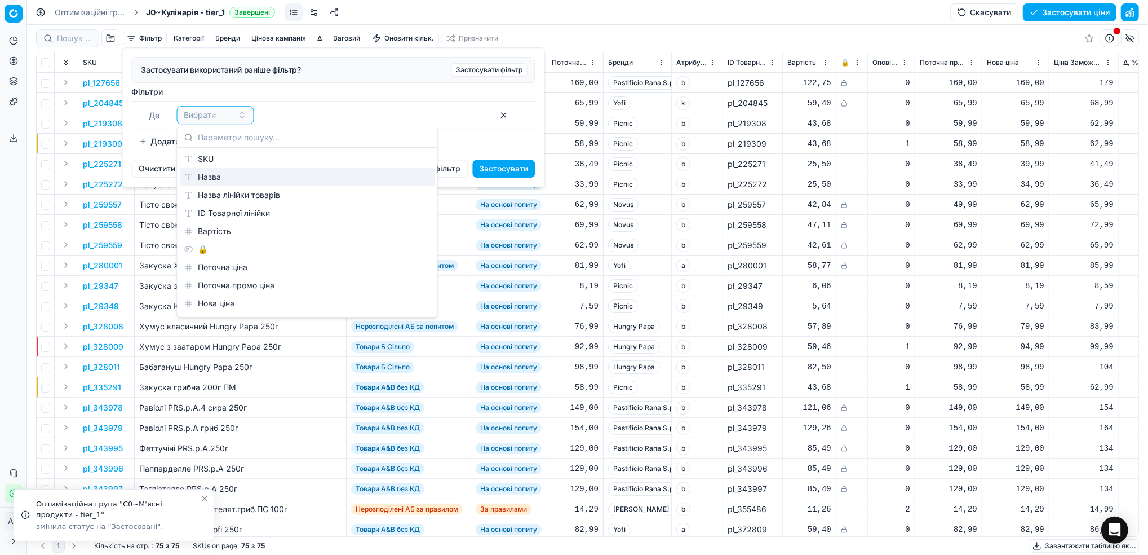
click at [222, 168] on div "Назва" at bounding box center [307, 177] width 255 height 18
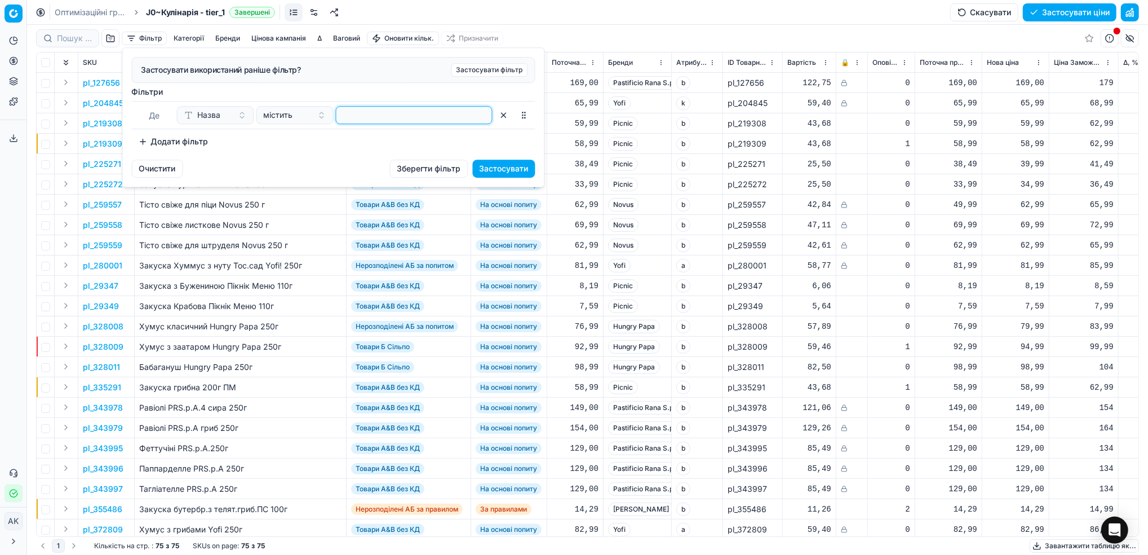
drag, startPoint x: 373, startPoint y: 121, endPoint x: 379, endPoint y: 118, distance: 7.3
click at [373, 121] on input at bounding box center [414, 115] width 147 height 17
click at [506, 161] on button "Застосувати" at bounding box center [504, 169] width 63 height 18
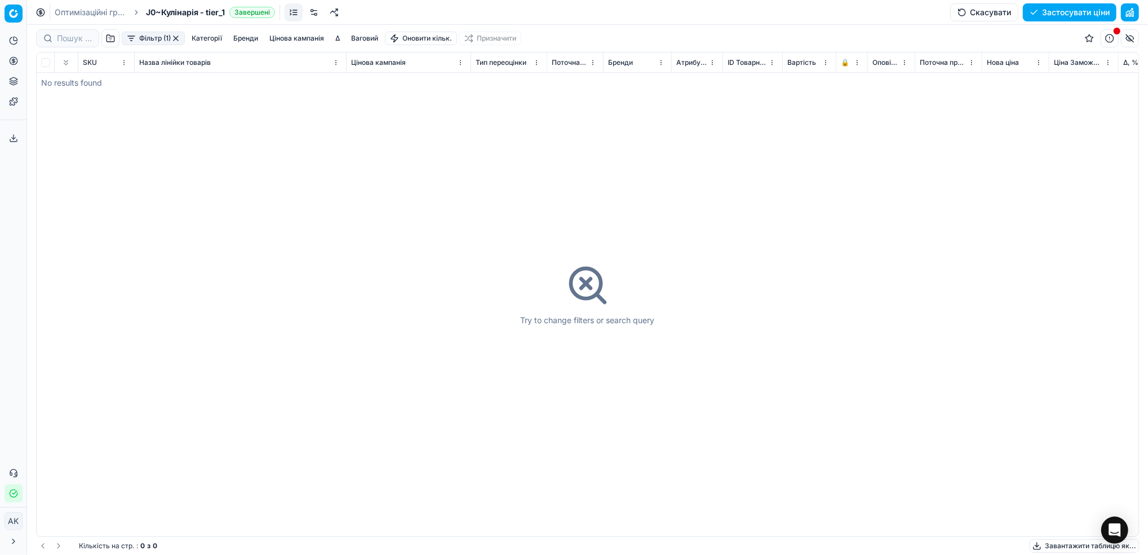
click at [175, 39] on button "button" at bounding box center [175, 38] width 9 height 9
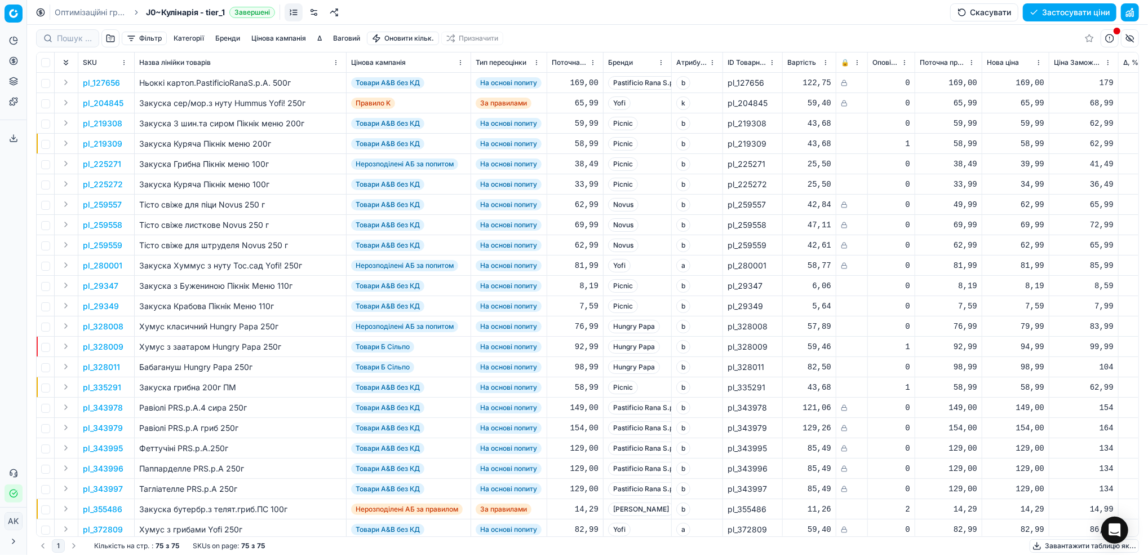
click at [142, 36] on button "Фільтр" at bounding box center [144, 39] width 45 height 14
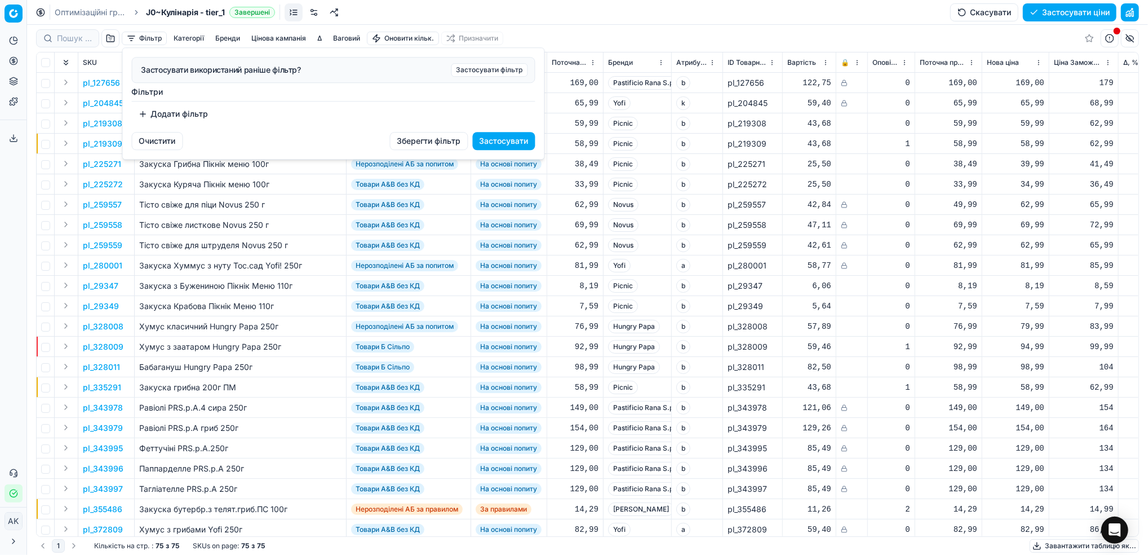
click at [176, 116] on button "Додати фільтр" at bounding box center [173, 114] width 83 height 18
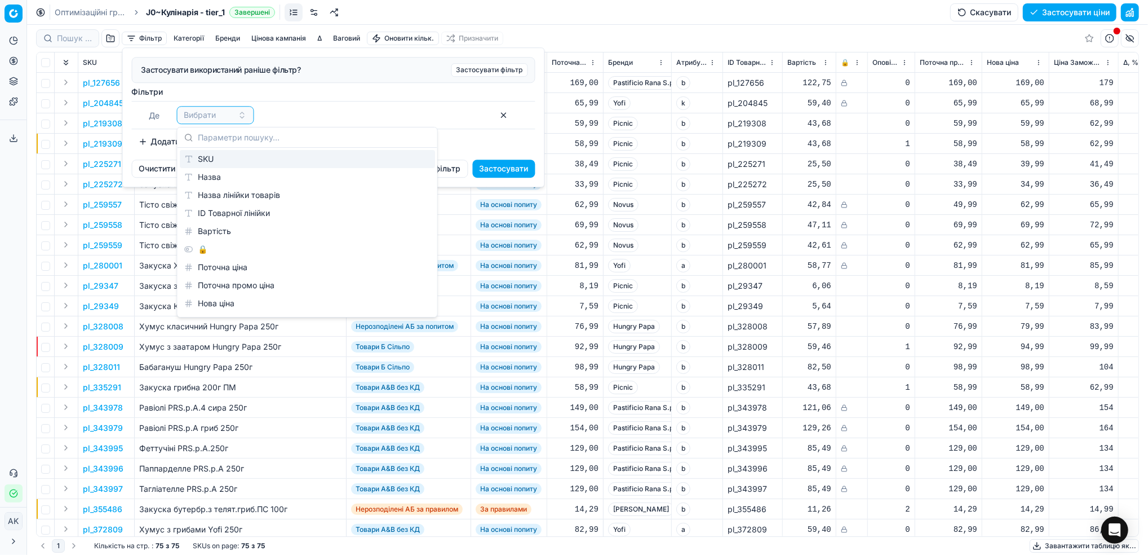
click at [238, 165] on div "SKU" at bounding box center [307, 159] width 255 height 18
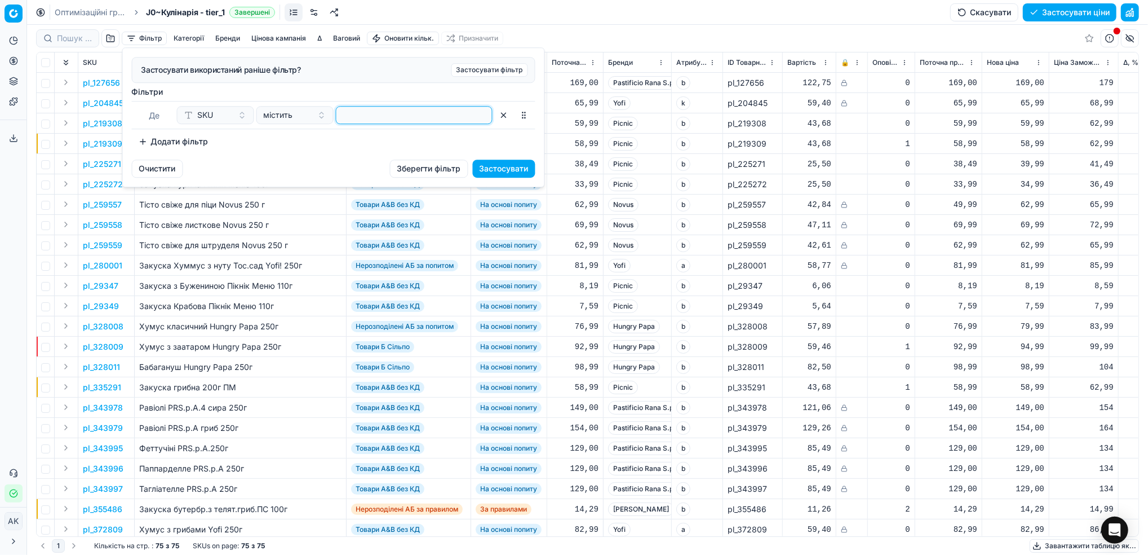
click at [392, 120] on input at bounding box center [414, 115] width 147 height 17
click at [511, 169] on button "Застосувати" at bounding box center [504, 169] width 63 height 18
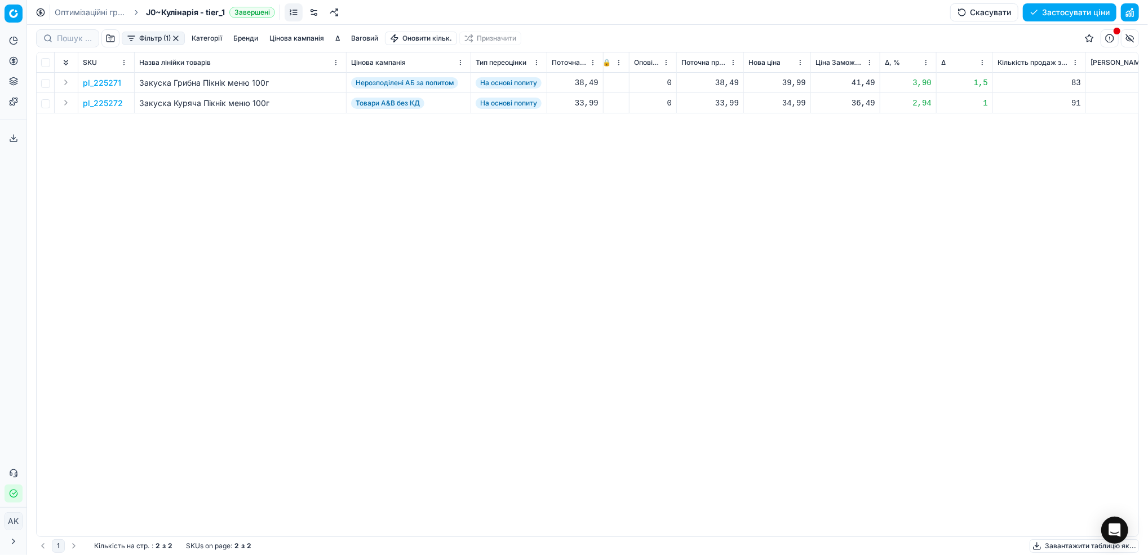
scroll to position [0, 244]
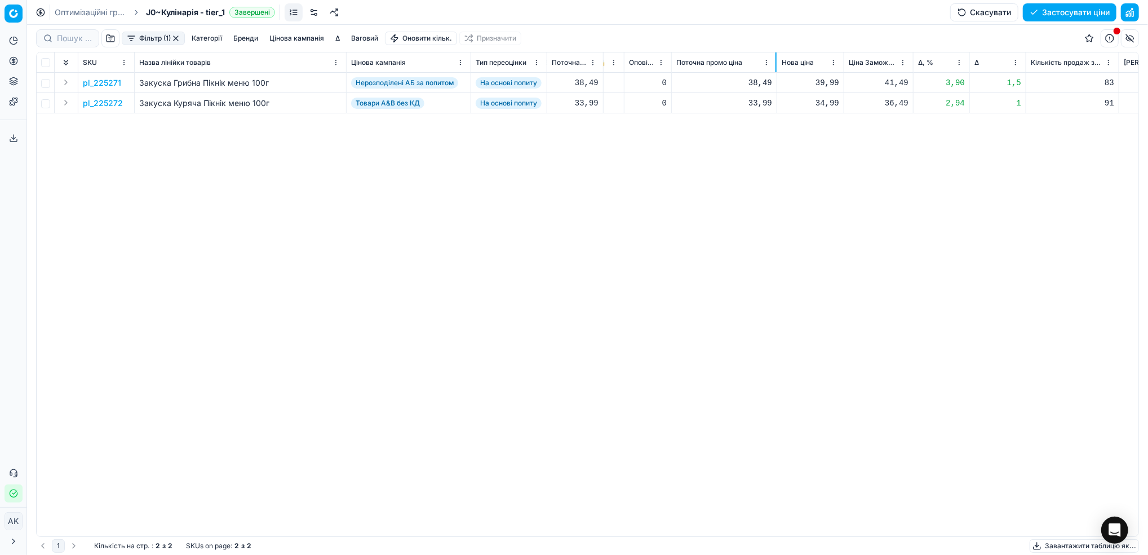
drag, startPoint x: 738, startPoint y: 57, endPoint x: 776, endPoint y: 60, distance: 38.4
click at [776, 60] on div at bounding box center [776, 62] width 1 height 20
drag, startPoint x: 776, startPoint y: 57, endPoint x: 762, endPoint y: 57, distance: 14.1
click at [762, 57] on div at bounding box center [762, 62] width 1 height 20
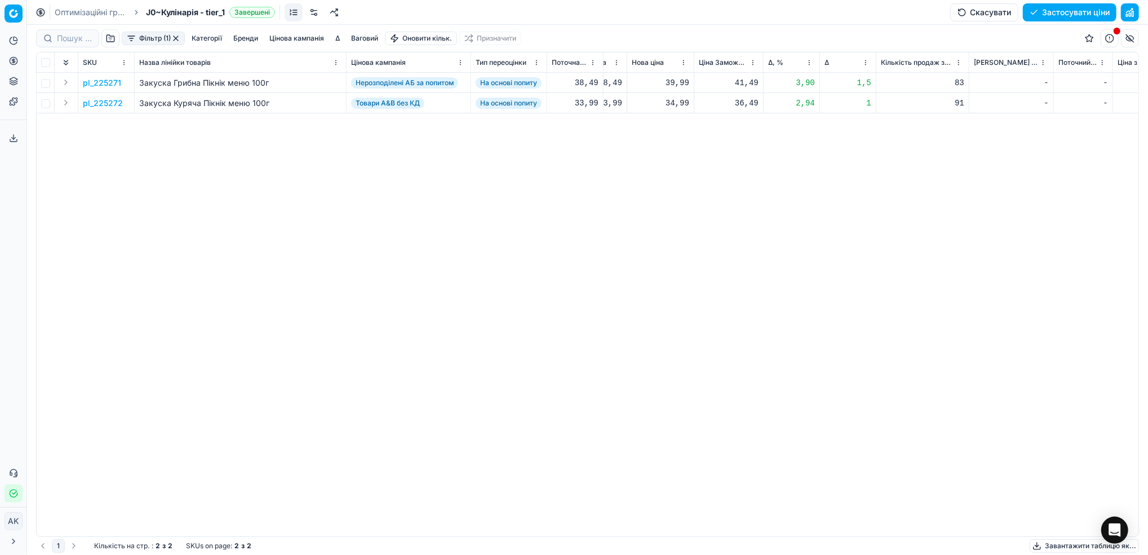
scroll to position [0, 393]
click at [74, 17] on div "Оптимізаційні групи J0~Кулінарія - tier_1 Завершені Скасувати Застосувати ціни" at bounding box center [587, 12] width 1121 height 25
drag, startPoint x: 74, startPoint y: 14, endPoint x: 194, endPoint y: 46, distance: 124.7
click at [74, 14] on link "Оптимізаційні групи" at bounding box center [91, 12] width 72 height 11
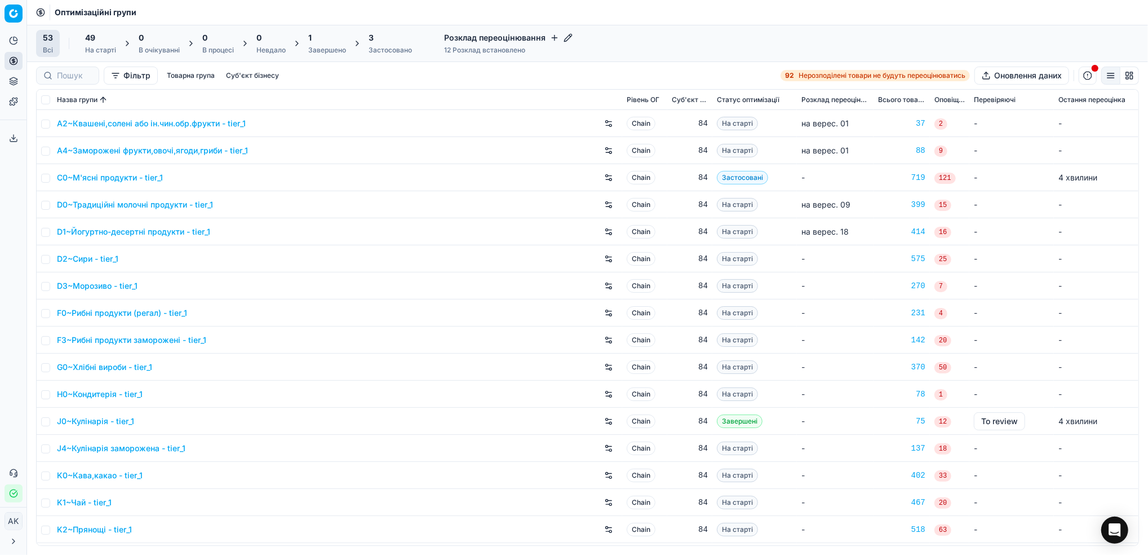
click at [396, 44] on div "3 Застосовано" at bounding box center [390, 43] width 43 height 23
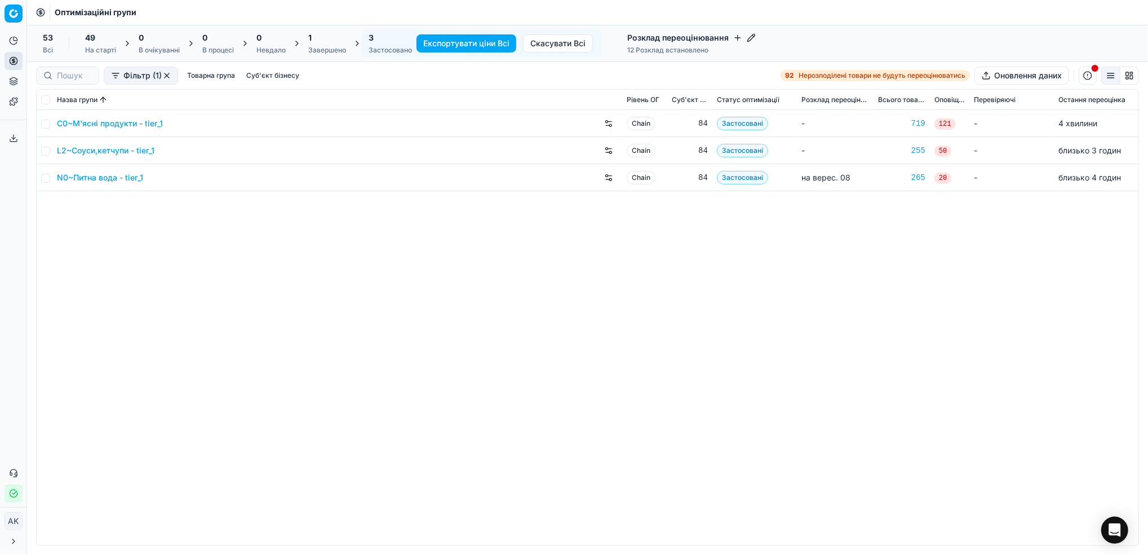
click at [103, 122] on link "C0~М'ясні продукти - tier_1" at bounding box center [110, 123] width 106 height 11
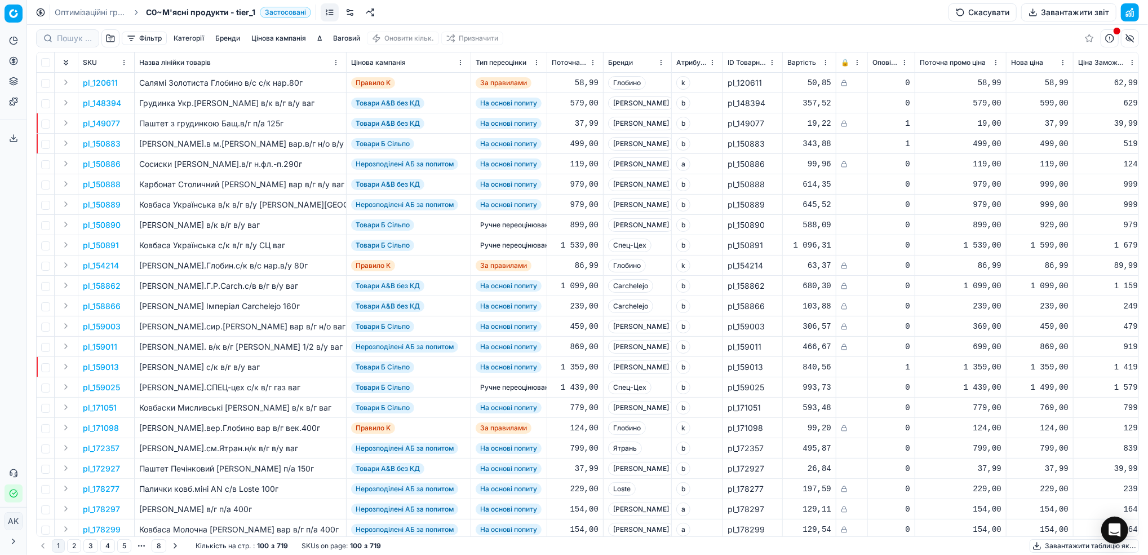
click at [1056, 12] on button "Завантажити звіт" at bounding box center [1068, 12] width 95 height 18
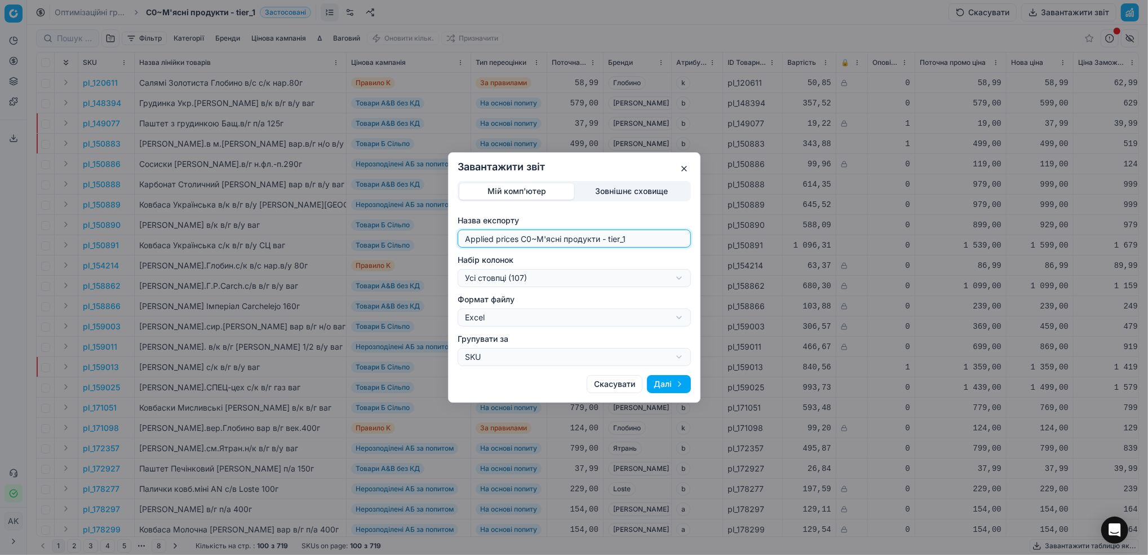
drag, startPoint x: 530, startPoint y: 239, endPoint x: 455, endPoint y: 239, distance: 75.0
click at [455, 239] on div "Мій комп'ютер Зовнішнє сховище Назва експорту Applied prices C0~М'ясні продукти…" at bounding box center [574, 273] width 251 height 185
type input "20250908~М'ясні продукти - tier_1"
click at [680, 277] on div "Завантажити звіт Мій комп'ютер Зовнішнє сховище Назва експорту 20250908~М'ясні …" at bounding box center [574, 277] width 1148 height 555
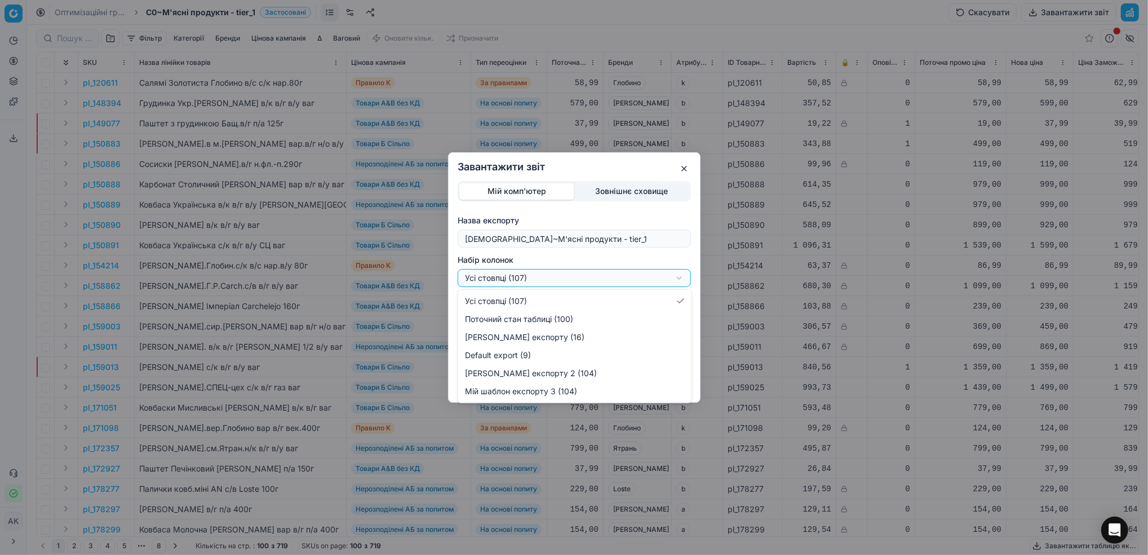
select select "custom"
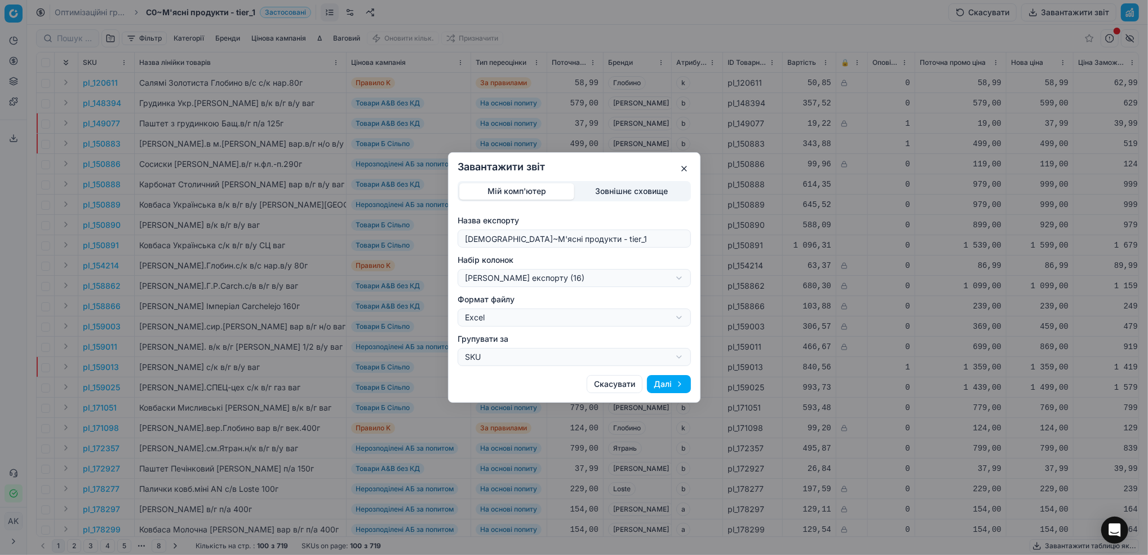
click at [664, 382] on button "Далі" at bounding box center [669, 384] width 44 height 18
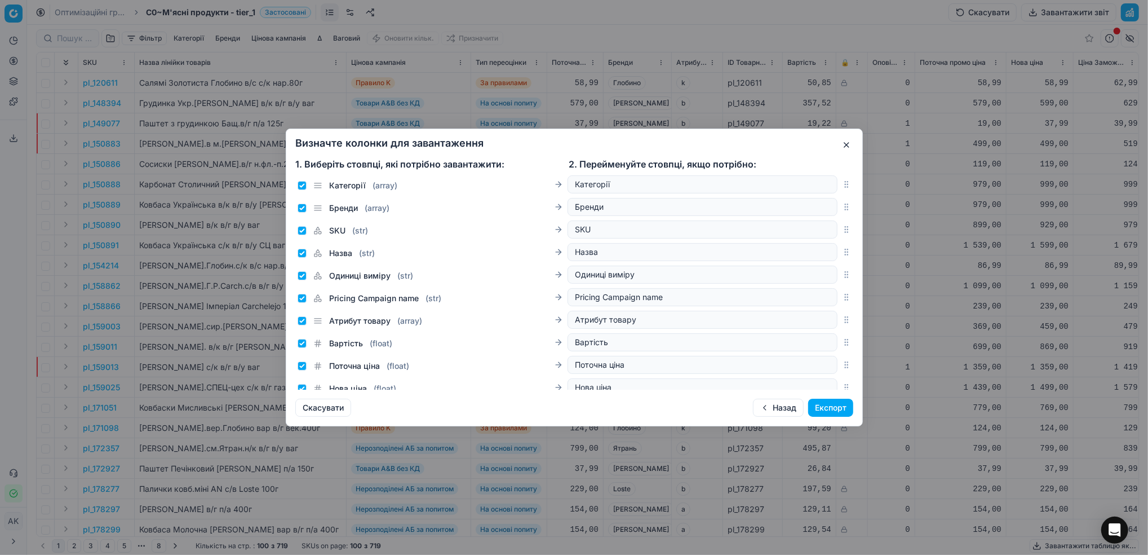
click at [843, 412] on button "Експорт" at bounding box center [830, 408] width 45 height 18
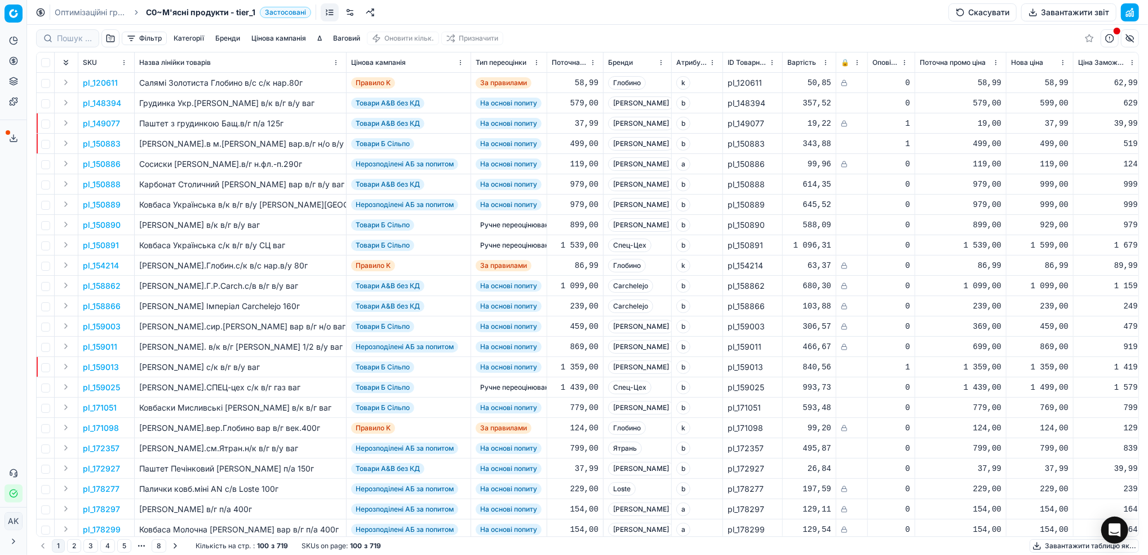
click at [15, 138] on polyline at bounding box center [14, 139] width 4 height 2
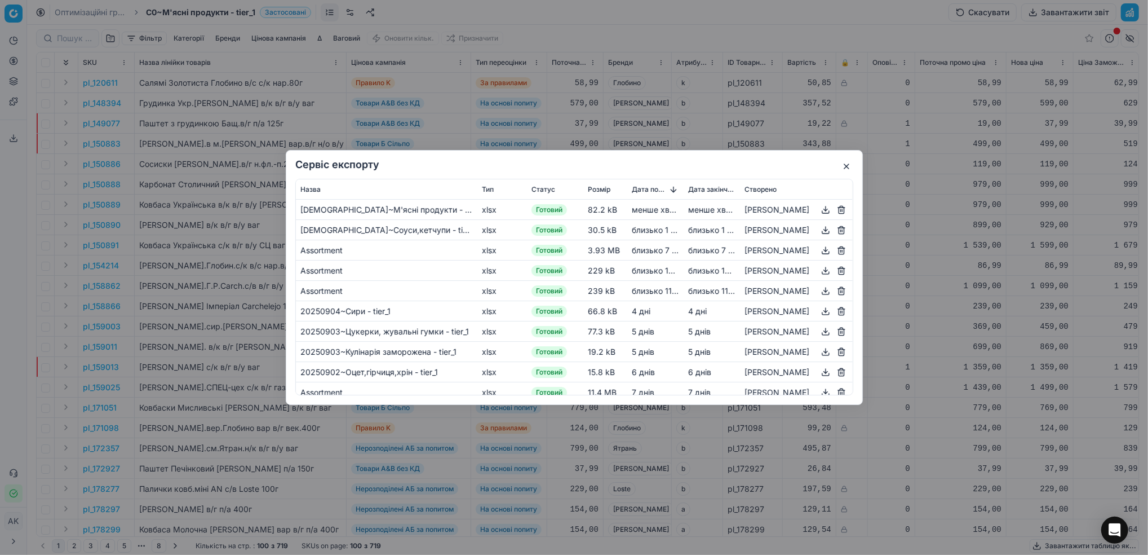
click at [825, 212] on button "button" at bounding box center [826, 210] width 14 height 14
click at [599, 32] on div "Сервіс експорту Назва Тип Статус Розмір Дата початку Дата закінчення Створено 2…" at bounding box center [574, 277] width 1148 height 555
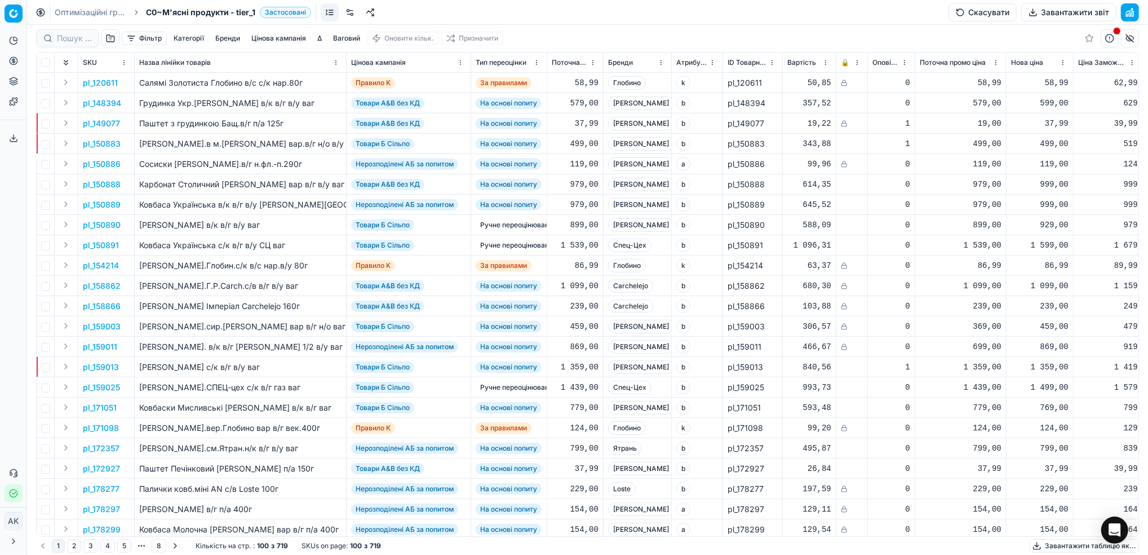
click at [94, 12] on link "Оптимізаційні групи" at bounding box center [91, 12] width 72 height 11
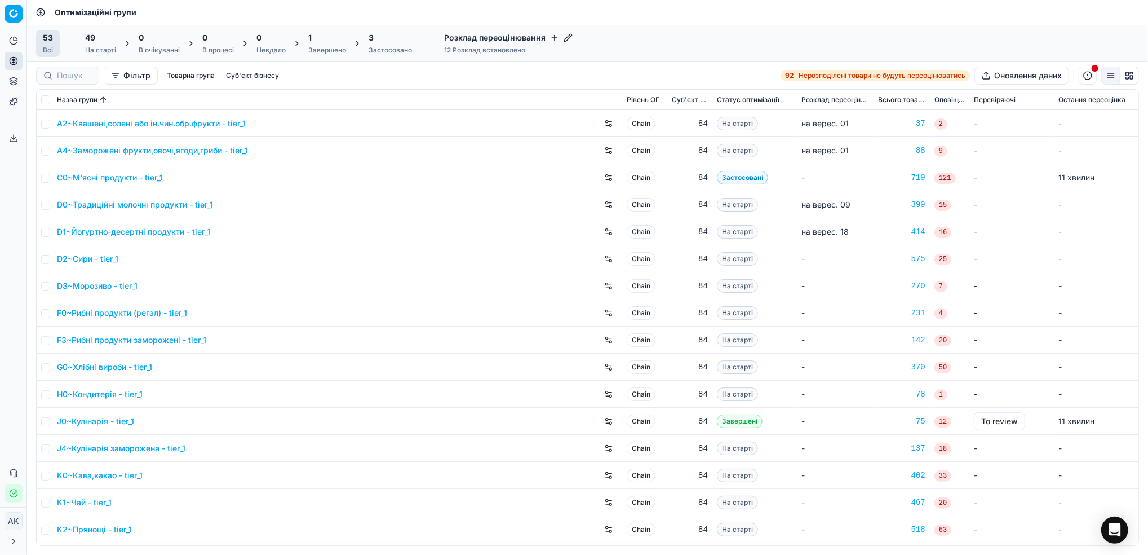
click at [330, 53] on div "Завершено" at bounding box center [327, 50] width 38 height 9
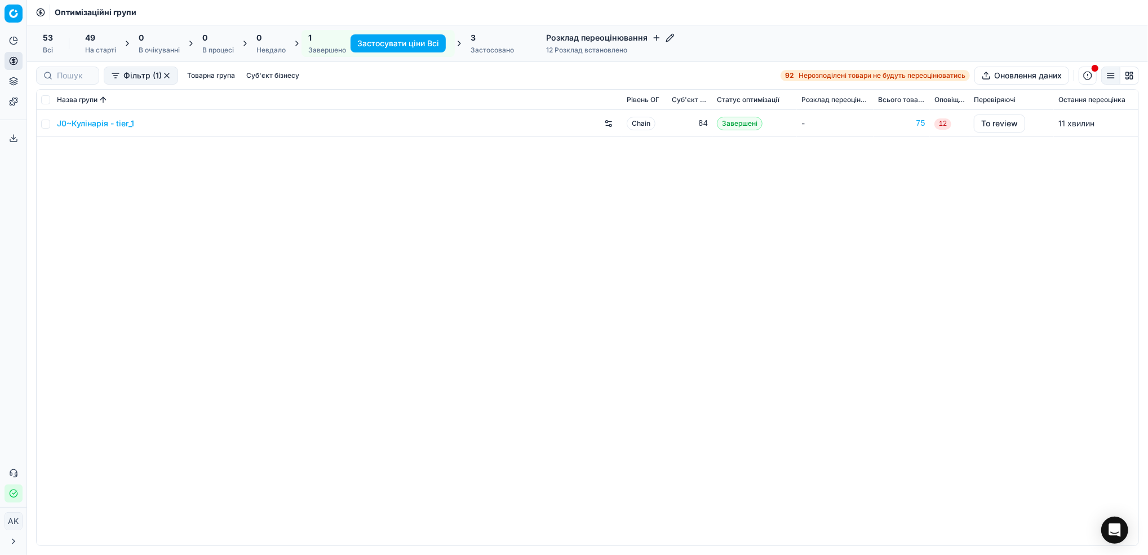
click at [83, 123] on link "J0~Кулінарія - tier_1" at bounding box center [95, 123] width 77 height 11
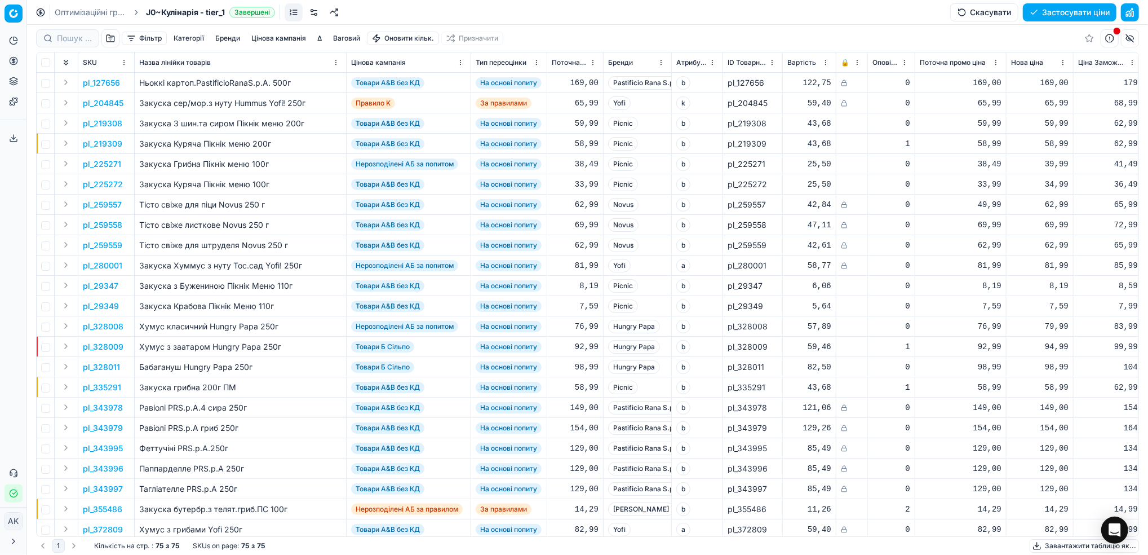
click at [141, 38] on button "Фільтр" at bounding box center [144, 39] width 45 height 14
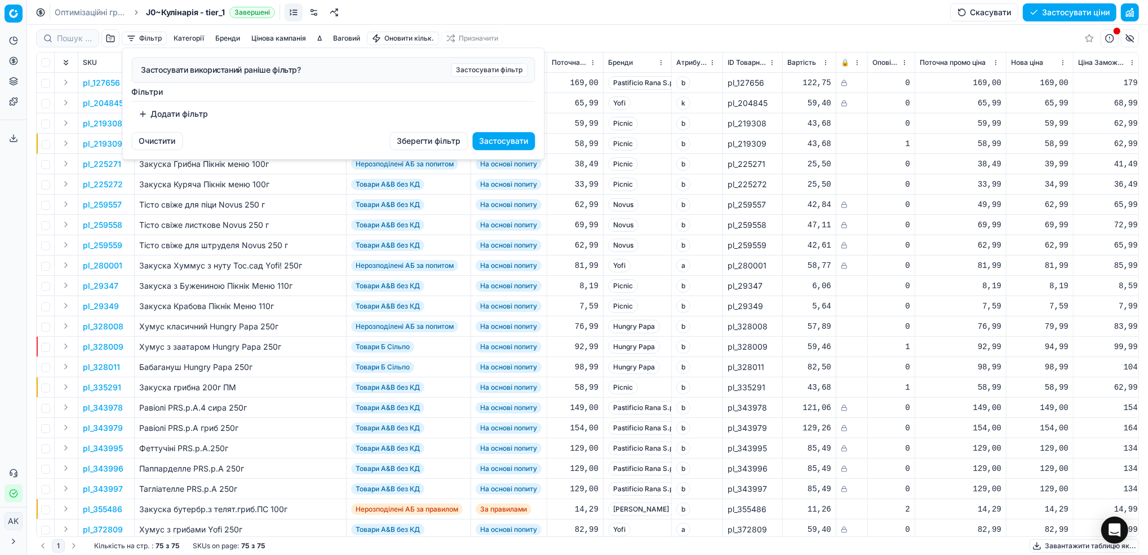
click at [185, 117] on button "Додати фільтр" at bounding box center [173, 114] width 83 height 18
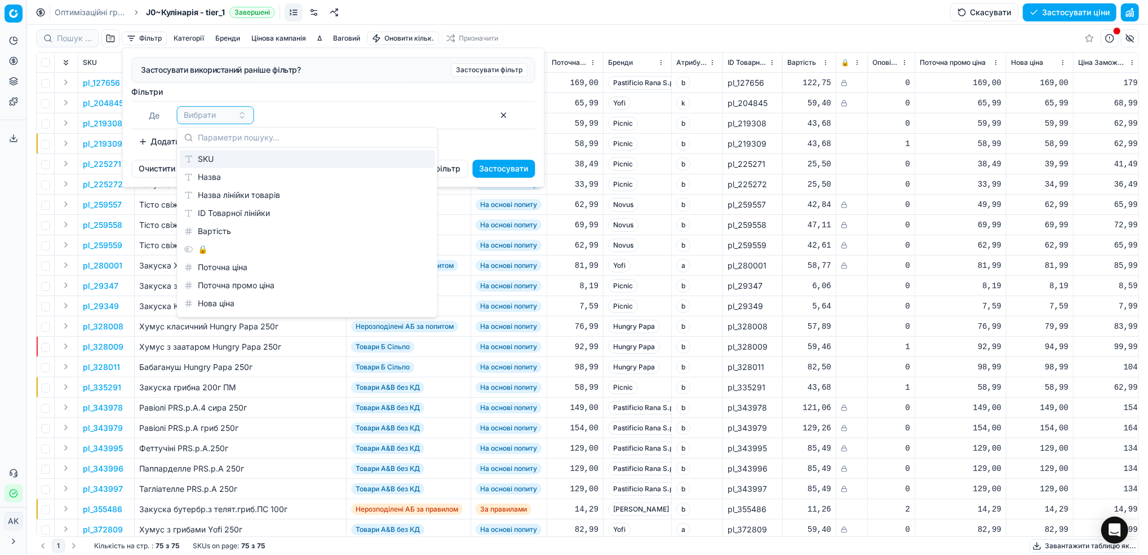
click at [220, 163] on div "SKU" at bounding box center [307, 159] width 255 height 18
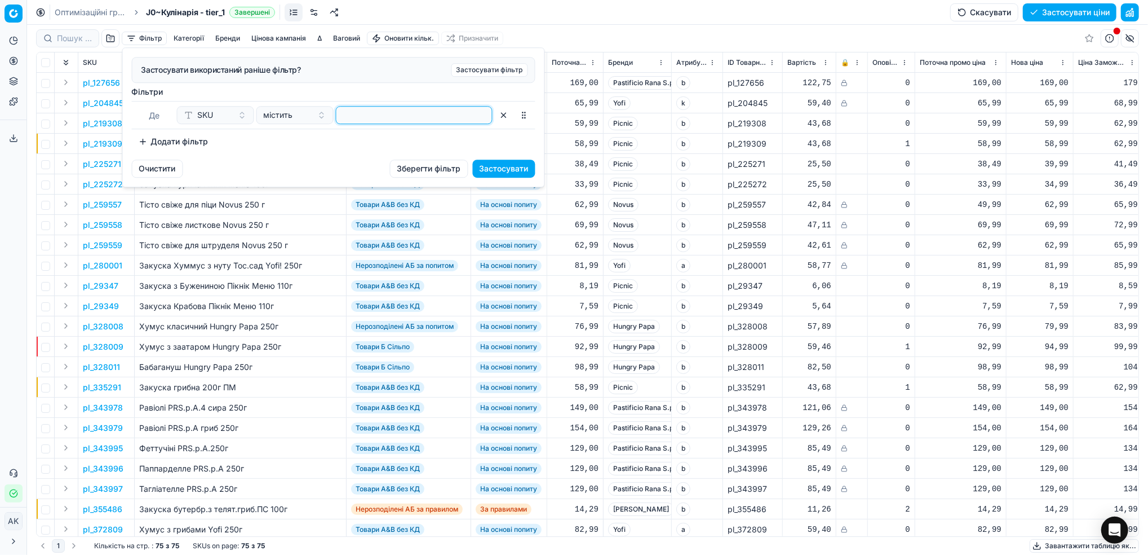
click at [385, 117] on input at bounding box center [414, 115] width 147 height 17
click at [507, 165] on button "Застосувати" at bounding box center [504, 169] width 63 height 18
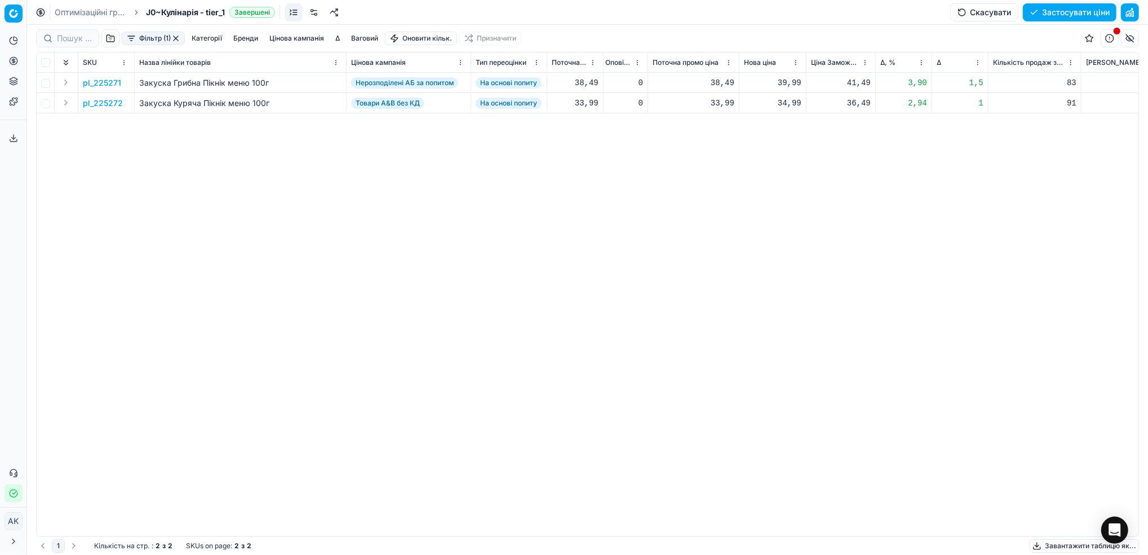
scroll to position [0, 253]
click at [95, 81] on p "pl_225271" at bounding box center [102, 82] width 38 height 11
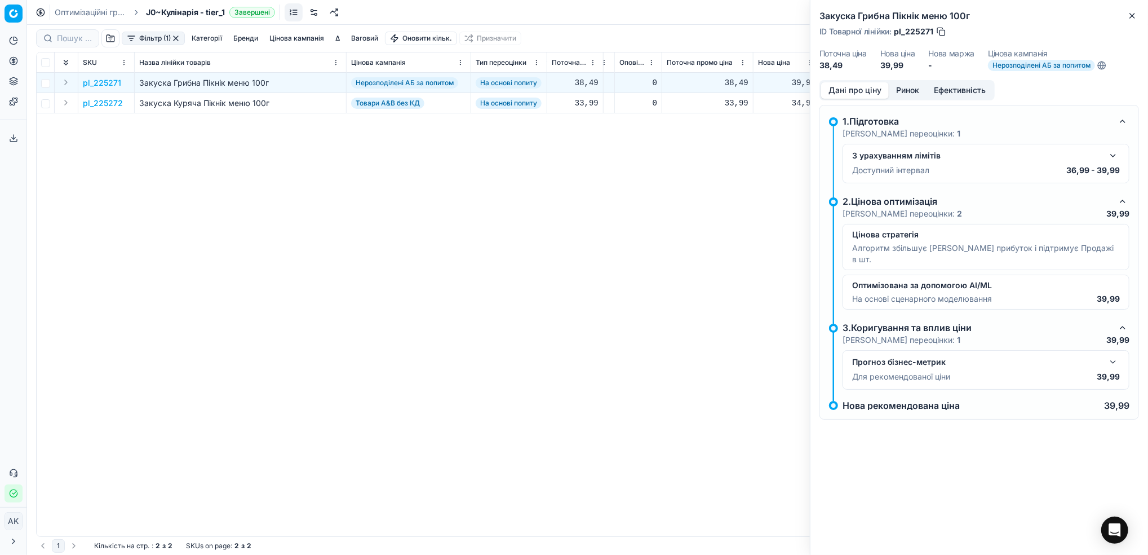
click at [909, 90] on button "Ринок" at bounding box center [908, 90] width 38 height 16
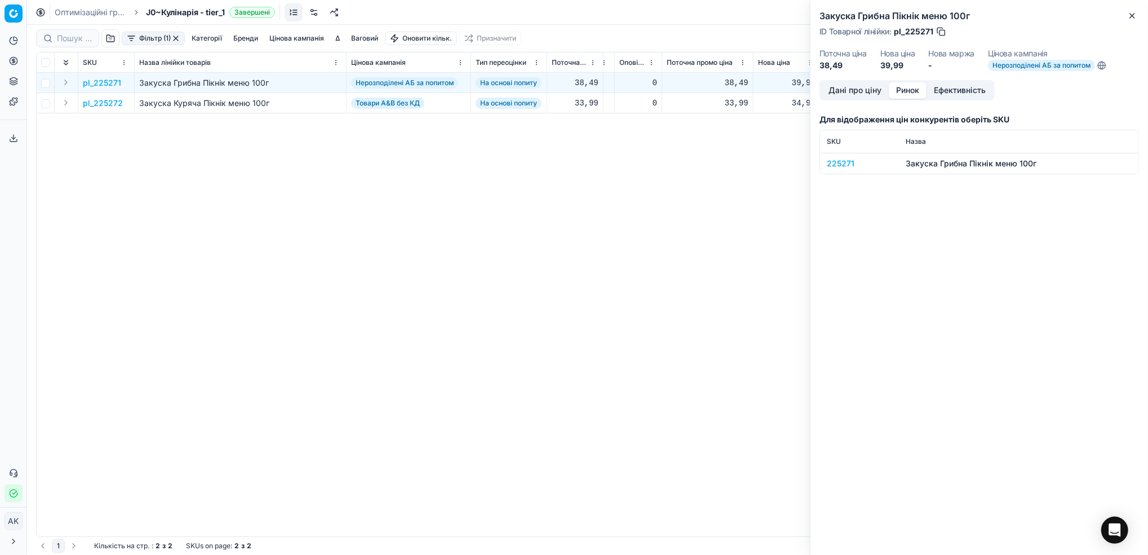
click at [841, 162] on div "225271" at bounding box center [859, 163] width 65 height 11
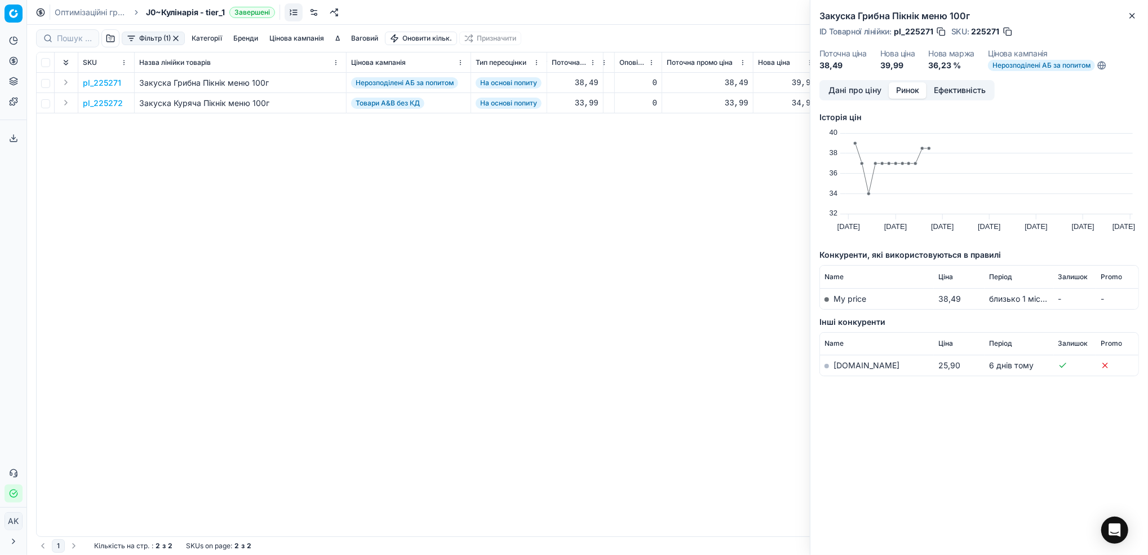
click at [860, 368] on link "atbmarket.com" at bounding box center [867, 365] width 66 height 10
click at [850, 93] on button "Дані про ціну" at bounding box center [855, 90] width 68 height 16
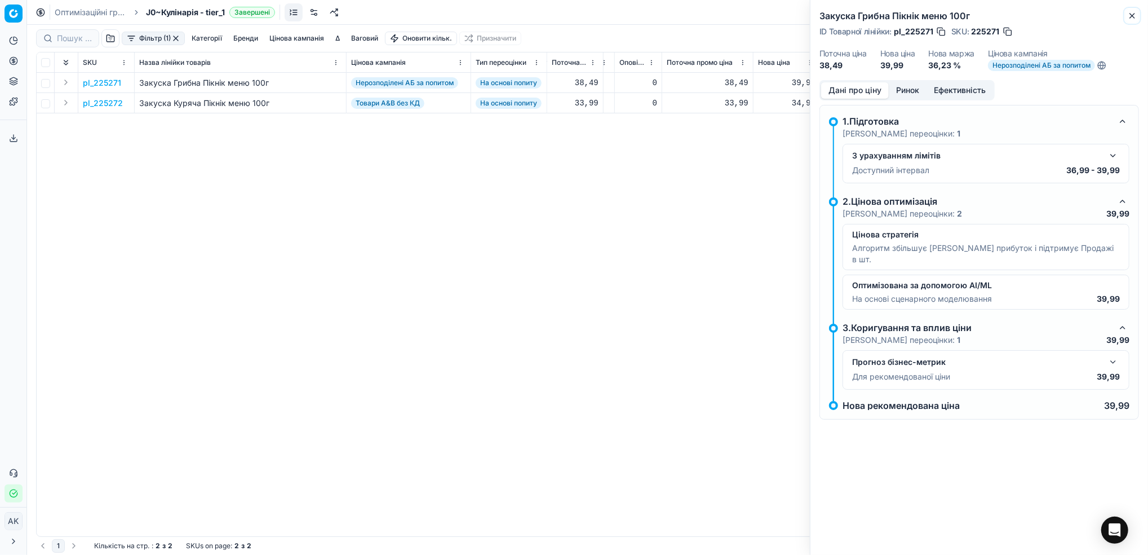
click at [1129, 15] on icon "button" at bounding box center [1132, 15] width 9 height 9
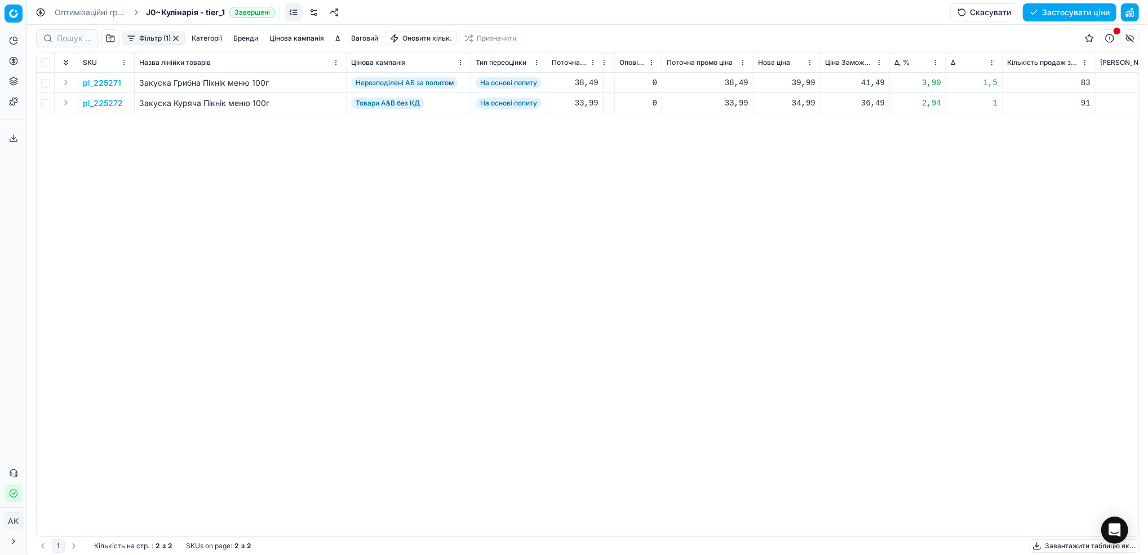
click at [106, 101] on p "pl_225272" at bounding box center [103, 103] width 40 height 11
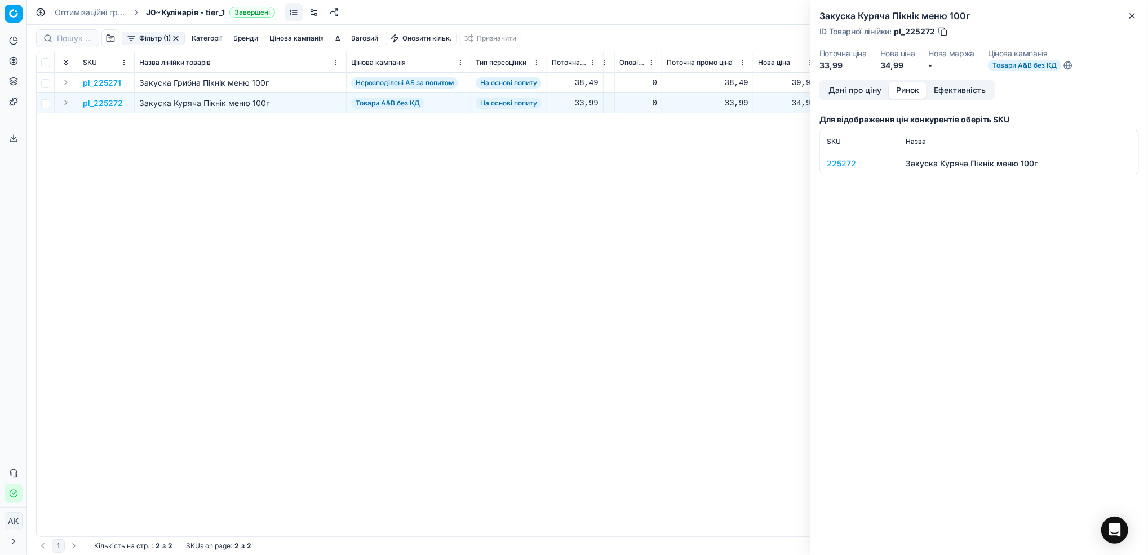
click at [909, 95] on button "Ринок" at bounding box center [908, 90] width 38 height 16
click at [834, 158] on div "225272" at bounding box center [859, 163] width 65 height 11
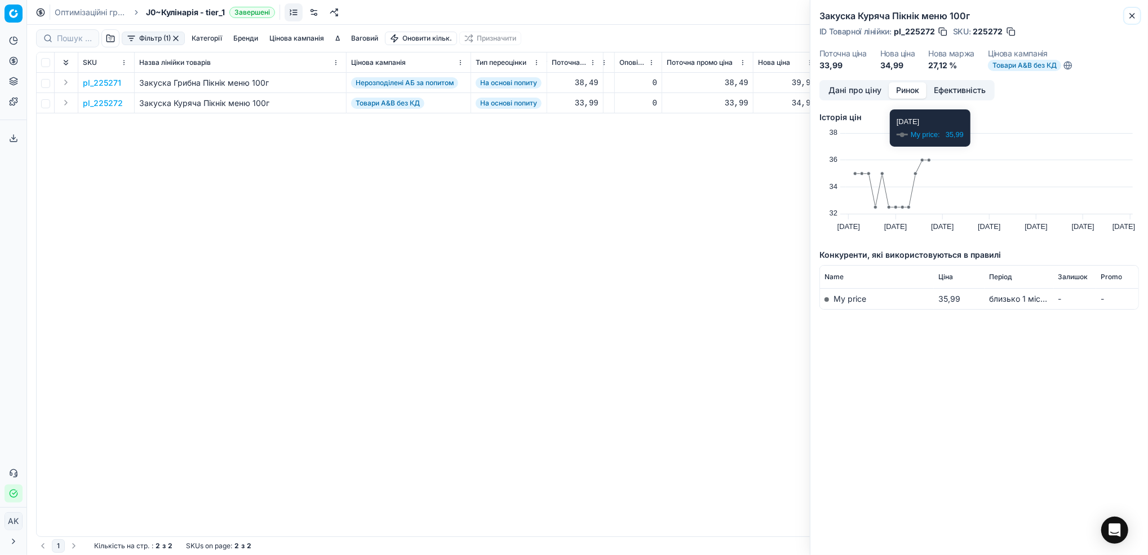
click at [1129, 17] on icon "button" at bounding box center [1132, 15] width 9 height 9
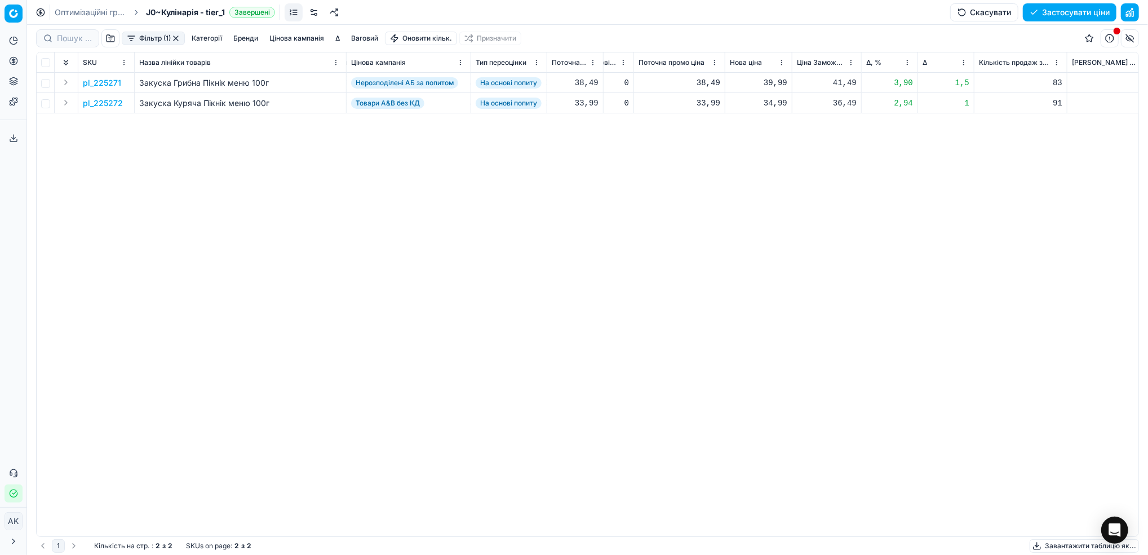
scroll to position [0, 309]
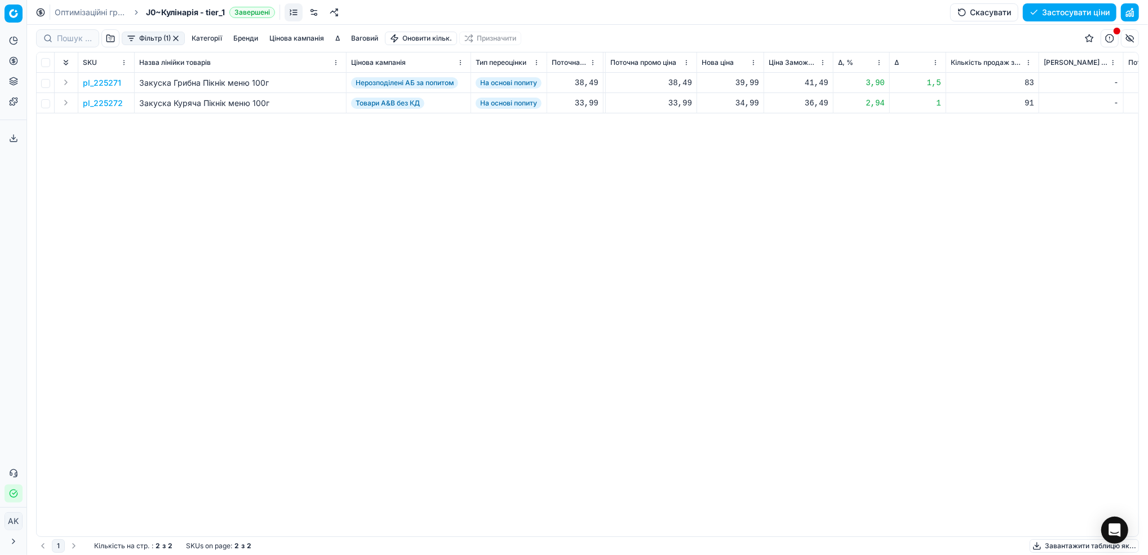
click at [975, 12] on button "Скасувати" at bounding box center [984, 12] width 68 height 18
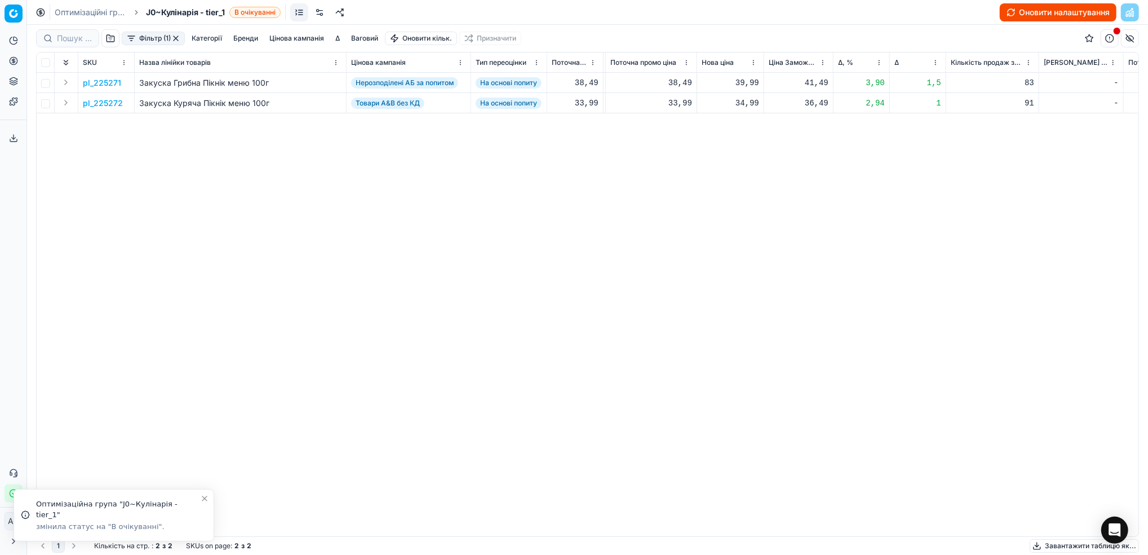
click at [95, 10] on link "Оптимізаційні групи" at bounding box center [91, 12] width 72 height 11
